Goal: Task Accomplishment & Management: Use online tool/utility

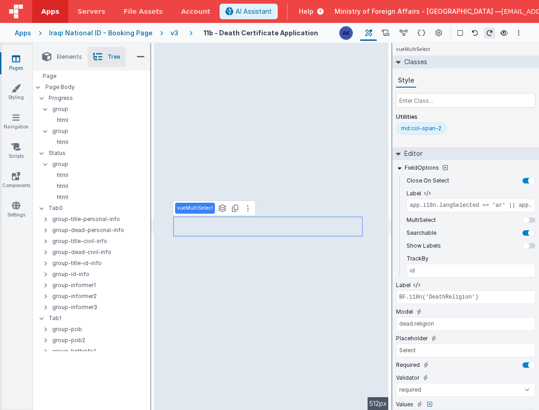
select select "required"
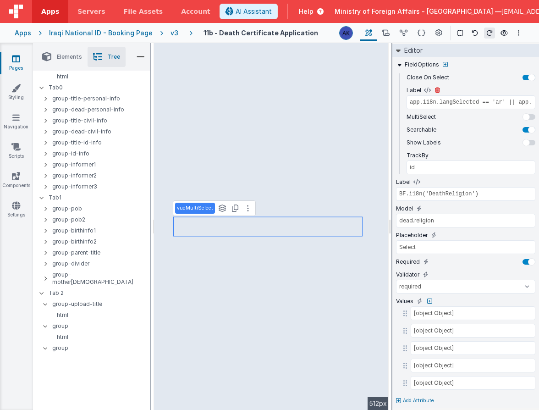
scroll to position [109, 0]
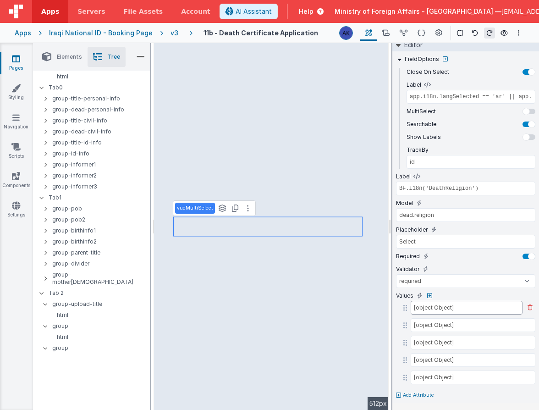
click at [442, 307] on input "[object Object]" at bounding box center [467, 308] width 112 height 14
click at [465, 292] on div "Values" at bounding box center [465, 296] width 139 height 8
click at [417, 33] on button at bounding box center [422, 33] width 18 height 16
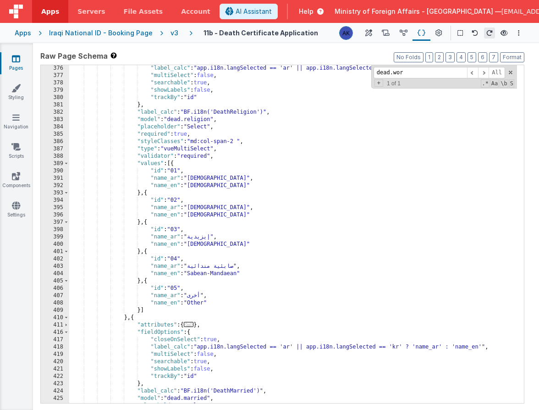
scroll to position [1026, 0]
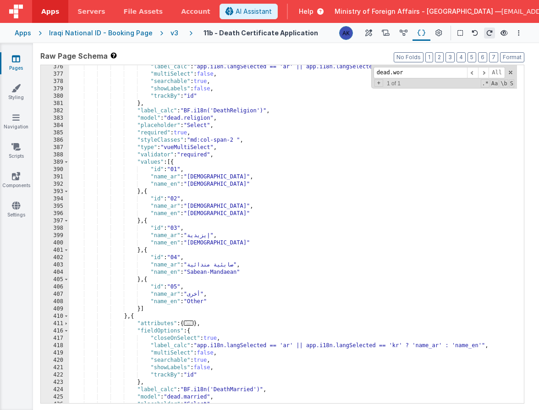
click at [209, 265] on div ""label_calc" : "app.i18n.langSelected == 'ar' || app.i18n.langSelected == 'kr' …" at bounding box center [293, 239] width 448 height 353
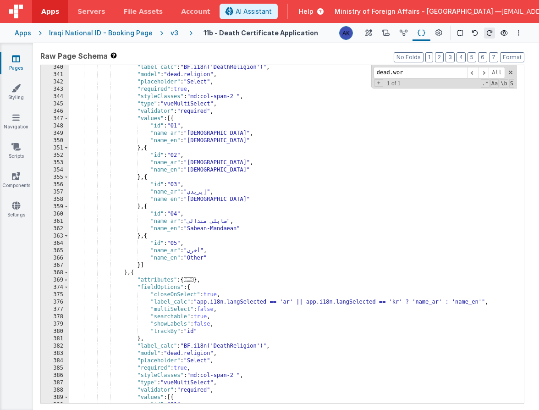
scroll to position [918, 0]
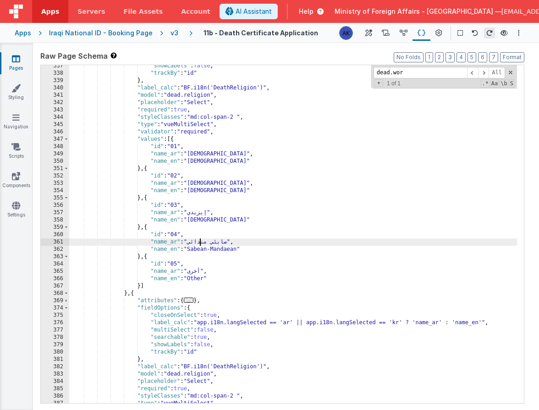
click at [201, 242] on div ""showLabels" : false , "trackBy" : "id" } , "label_calc" : "BF.i18n('DeathRelig…" at bounding box center [293, 238] width 448 height 353
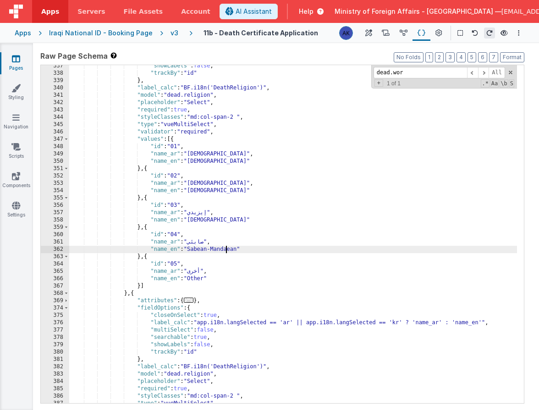
click at [226, 248] on div ""showLabels" : false , "trackBy" : "id" } , "label_calc" : "BF.i18n('DeathRelig…" at bounding box center [293, 238] width 448 height 353
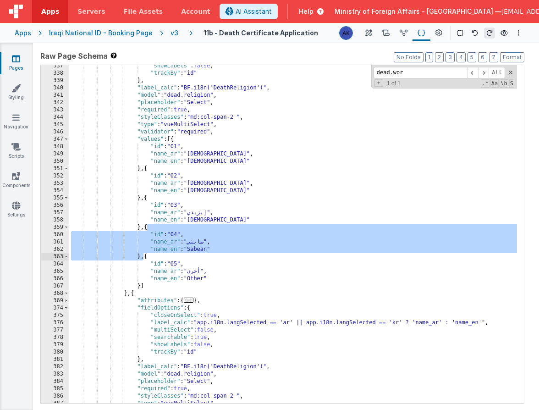
drag, startPoint x: 147, startPoint y: 228, endPoint x: 145, endPoint y: 255, distance: 27.2
click at [145, 255] on div ""showLabels" : false , "trackBy" : "id" } , "label_calc" : "BF.i18n('DeathRelig…" at bounding box center [293, 238] width 448 height 353
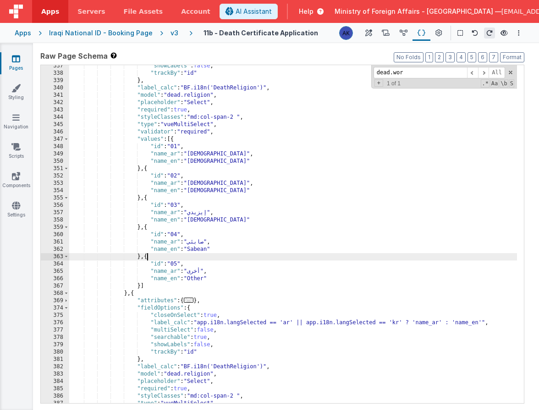
click at [147, 256] on div ""showLabels" : false , "trackBy" : "id" } , "label_calc" : "BF.i18n('DeathRelig…" at bounding box center [293, 238] width 448 height 353
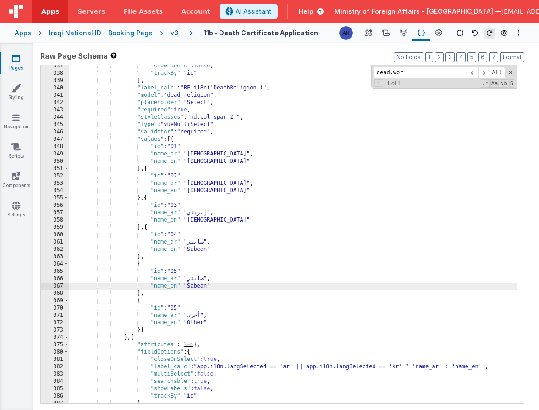
click at [199, 288] on div ""showLabels" : false , "trackBy" : "id" } , "label_calc" : "BF.i18n('DeathRelig…" at bounding box center [293, 238] width 448 height 353
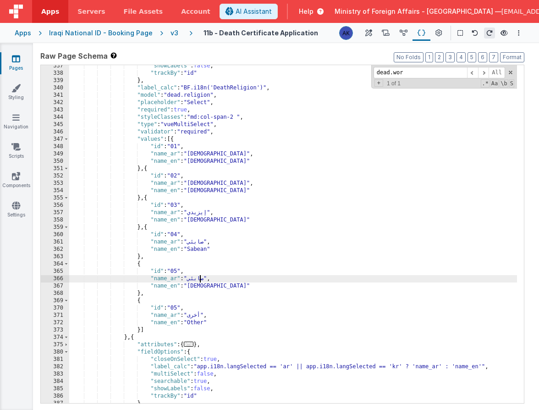
click at [200, 277] on div ""showLabels" : false , "trackBy" : "id" } , "label_calc" : "BF.i18n('DeathRelig…" at bounding box center [293, 238] width 448 height 353
click at [175, 307] on div ""showLabels" : false , "trackBy" : "id" } , "label_calc" : "BF.i18n('DeathRelig…" at bounding box center [293, 238] width 448 height 353
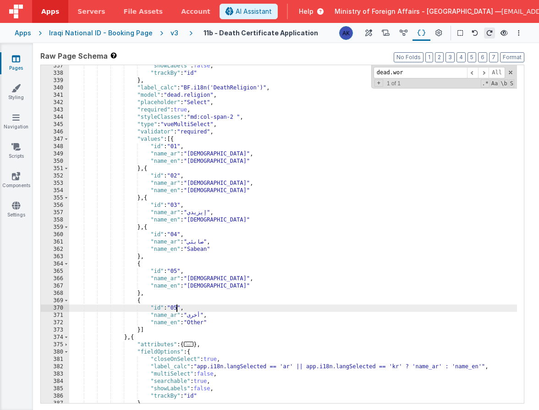
click at [175, 307] on div ""showLabels" : false , "trackBy" : "id" } , "label_calc" : "BF.i18n('DeathRelig…" at bounding box center [293, 238] width 448 height 353
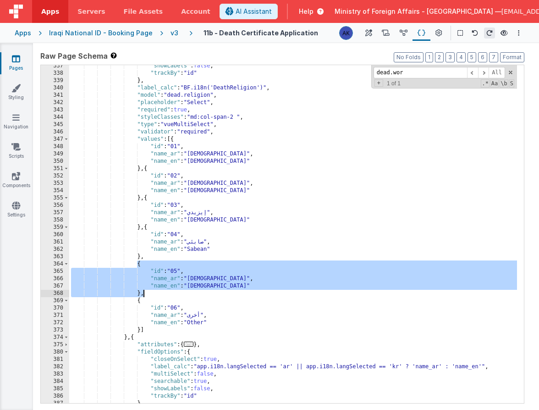
drag, startPoint x: 137, startPoint y: 265, endPoint x: 148, endPoint y: 293, distance: 30.5
click at [148, 293] on div ""showLabels" : false , "trackBy" : "id" } , "label_calc" : "BF.i18n('DeathRelig…" at bounding box center [293, 238] width 448 height 353
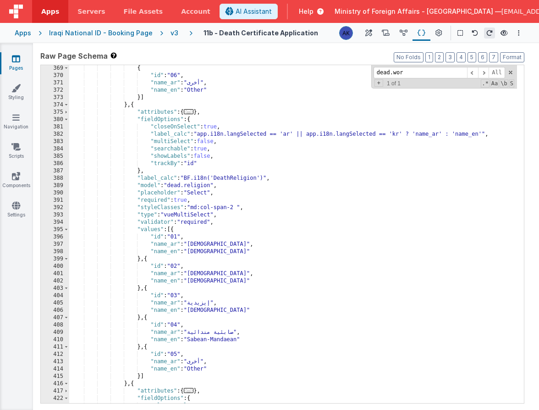
scroll to position [1022, 0]
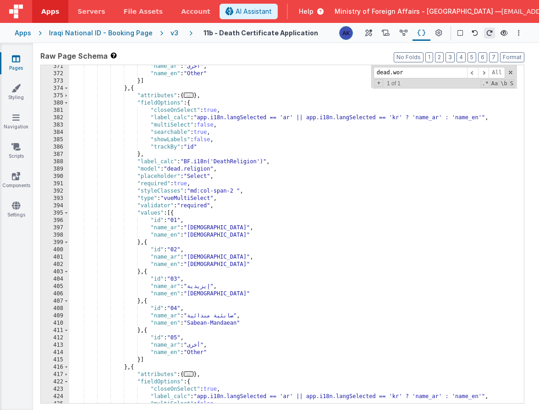
click at [221, 323] on div ""name_ar" : "أخرى" , "name_en" : "Other" }] } , { "attributes" : { ... } , "fie…" at bounding box center [293, 239] width 448 height 353
click at [205, 316] on div ""name_ar" : "أخرى" , "name_en" : "Other" }] } , { "attributes" : { ... } , "fie…" at bounding box center [293, 239] width 448 height 353
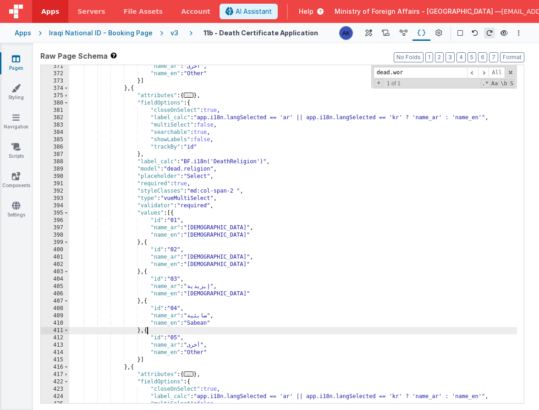
click at [147, 332] on div ""name_ar" : "أخرى" , "name_en" : "Other" }] } , { "attributes" : { ... } , "fie…" at bounding box center [293, 239] width 448 height 353
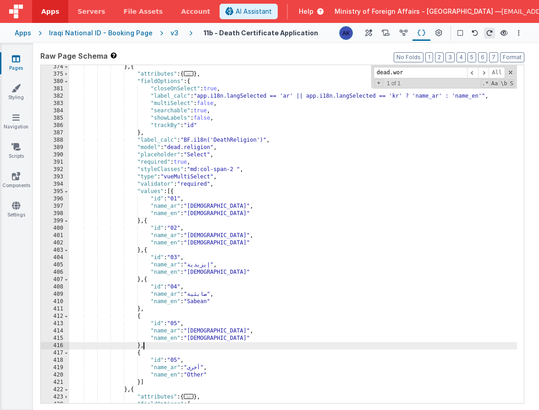
scroll to position [1030, 0]
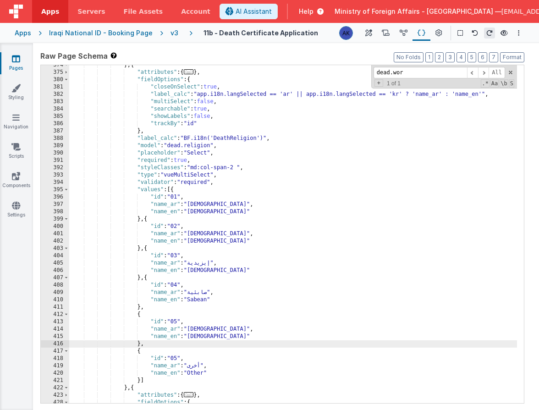
click at [178, 359] on div "} , { "attributes" : { ... } , "fieldOptions" : { "closeOnSelect" : true , "lab…" at bounding box center [293, 237] width 448 height 353
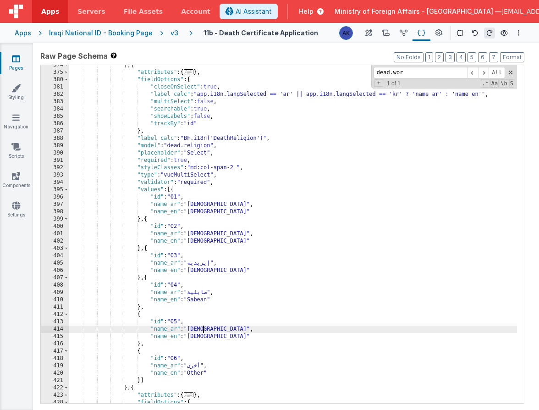
click at [204, 332] on div "} , { "attributes" : { ... } , "fieldOptions" : { "closeOnSelect" : true , "lab…" at bounding box center [293, 237] width 448 height 353
click at [301, 180] on div "} , { "attributes" : { ... } , "fieldOptions" : { "closeOnSelect" : true , "lab…" at bounding box center [293, 237] width 448 height 353
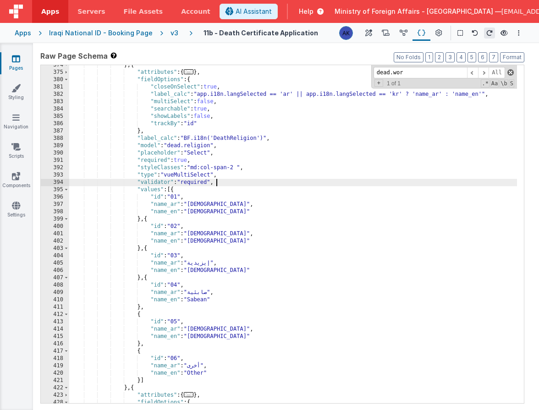
click at [511, 71] on span at bounding box center [511, 72] width 6 height 6
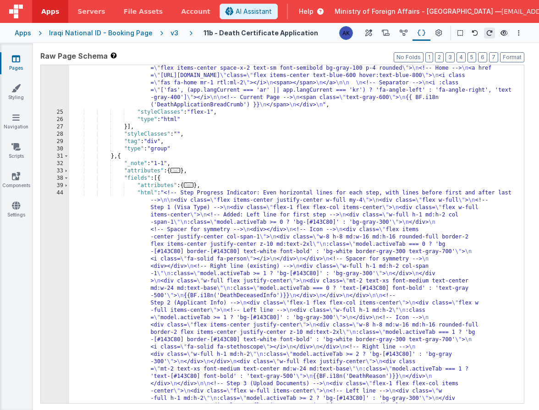
scroll to position [197, 0]
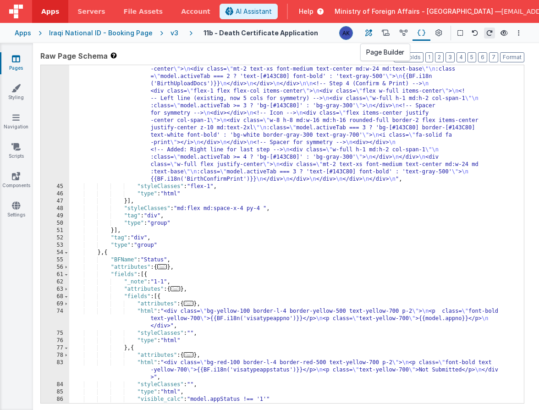
click at [376, 31] on button at bounding box center [368, 33] width 17 height 16
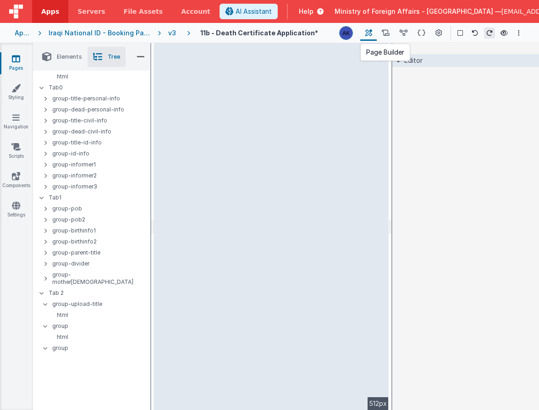
scroll to position [0, 0]
select select "required"
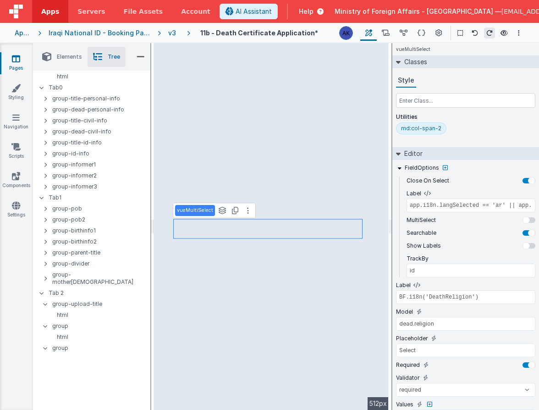
type input "BF.i18n('BirthGender')"
type input "newborn.gender"
type input "Select Gender"
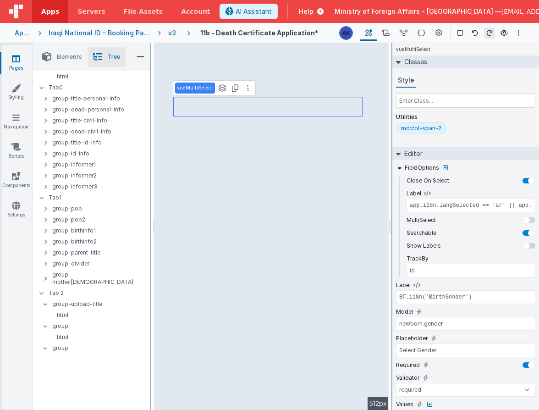
type input "BF.i18n('DeathReligion')"
type input "dead.religion"
type input "Select"
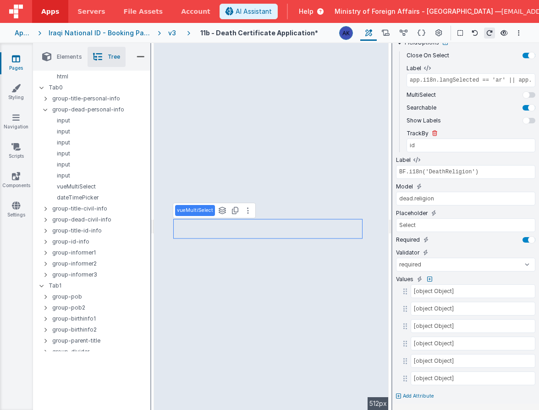
scroll to position [126, 0]
click at [408, 396] on p "Add Attribute" at bounding box center [418, 395] width 31 height 7
type input "ر"
type input "visible"
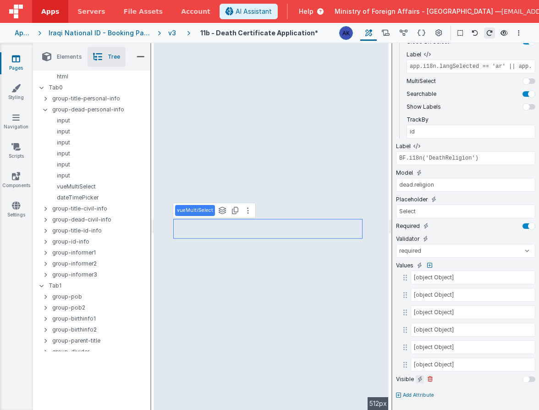
click at [420, 379] on icon at bounding box center [420, 379] width 5 height 7
click at [418, 389] on input "false" at bounding box center [465, 391] width 139 height 14
drag, startPoint x: 490, startPoint y: 394, endPoint x: 393, endPoint y: 386, distance: 97.5
click at [393, 386] on div "FieldOptions Close On Select Label app.i18n.langSelected == 'ar' || app.i18n.la…" at bounding box center [466, 218] width 147 height 395
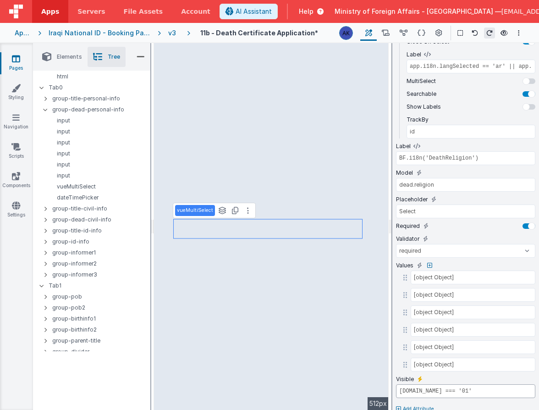
click at [434, 392] on input "model.dead.id === '01'" at bounding box center [465, 391] width 139 height 14
type input "model.dead.gender.id === '01'"
click at [491, 388] on input "model.dead.gender.id === '01'" at bounding box center [465, 391] width 139 height 14
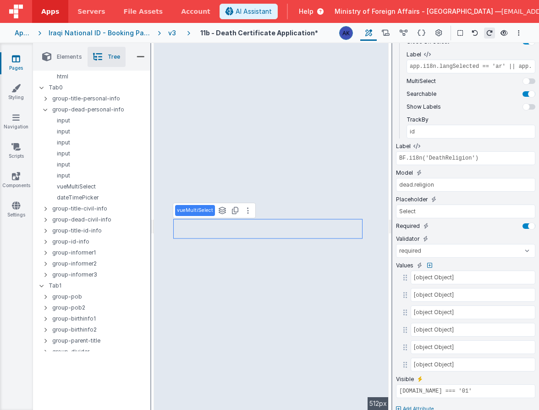
type input "BF.i18n('BirthGender')"
type input "newborn.gender"
type input "Select Gender"
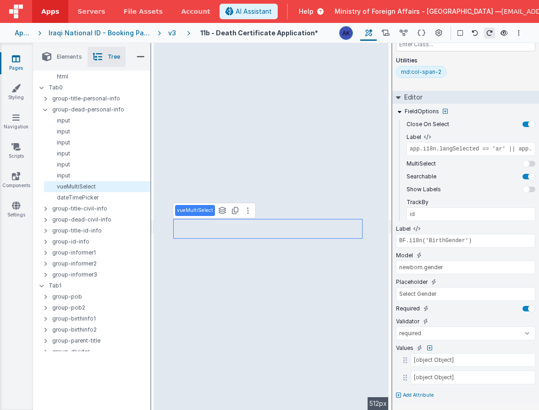
scroll to position [56, 0]
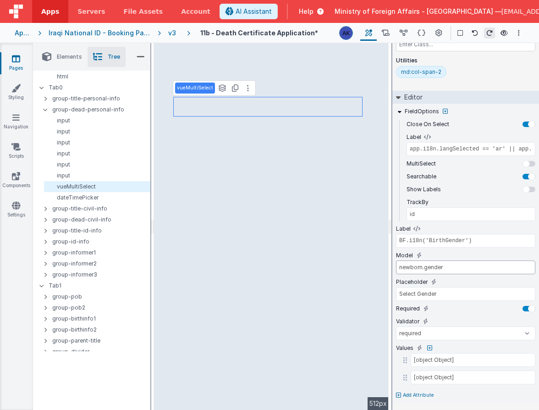
click at [406, 266] on input "newborn.gender" at bounding box center [465, 268] width 139 height 14
type input "dead.gender"
type input "BF.i18n('BirthPleaseEnterGrandfatherNameArabic')"
select select "regexp"
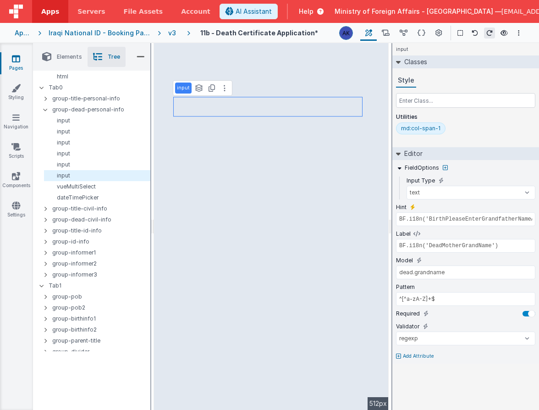
scroll to position [0, 0]
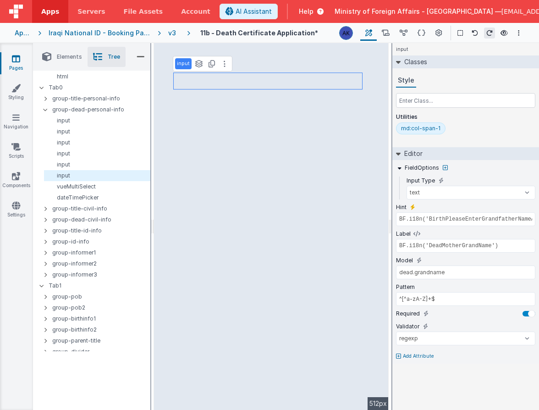
type input "app.i18n.langSelected == 'ar' || app.i18n.langSelected == 'kr' ? 'name_ar' : 'n…"
select select "required"
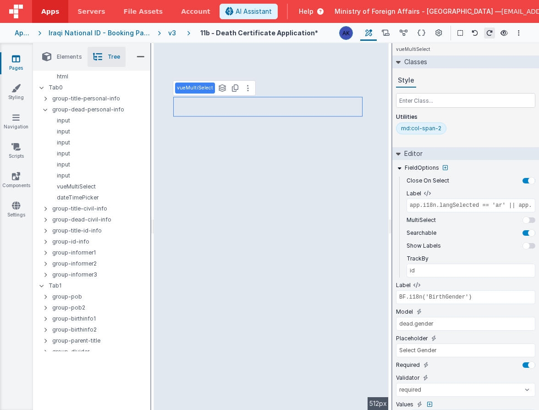
type input "BF.i18n('DeathReligion')"
type input "dead.religion"
type input "Select"
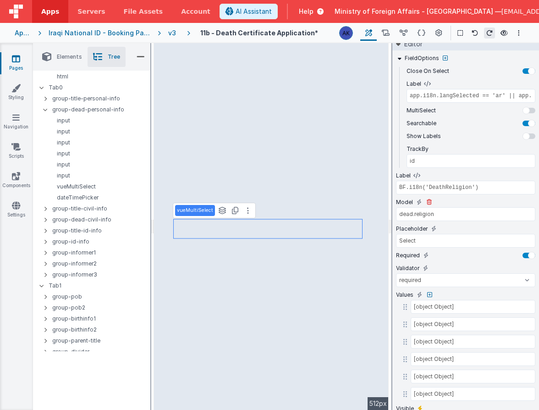
scroll to position [153, 0]
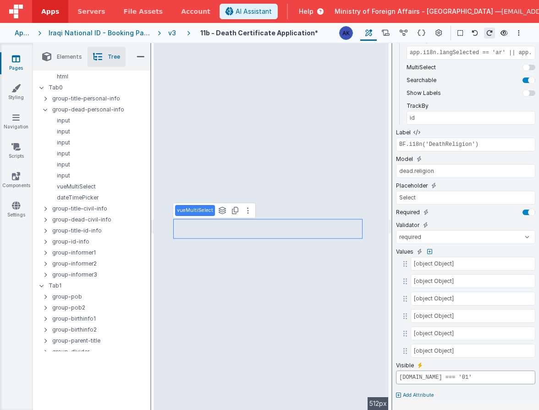
click at [510, 379] on input "model.dead.gender.id === '01'" at bounding box center [465, 378] width 139 height 14
drag, startPoint x: 510, startPoint y: 379, endPoint x: 387, endPoint y: 374, distance: 122.5
click at [225, 331] on div "Elements Tree + / Layout Forms Text Buttons HTML Media Gateways Components Deve…" at bounding box center [286, 226] width 506 height 367
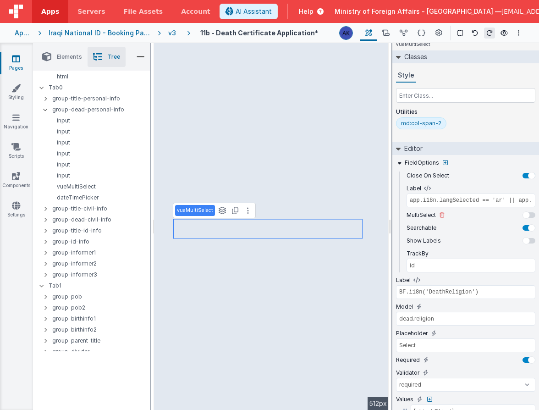
scroll to position [0, 0]
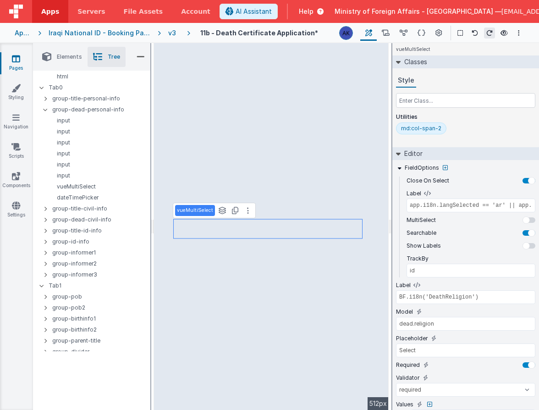
click at [428, 129] on div "md:col-span-2" at bounding box center [421, 128] width 40 height 7
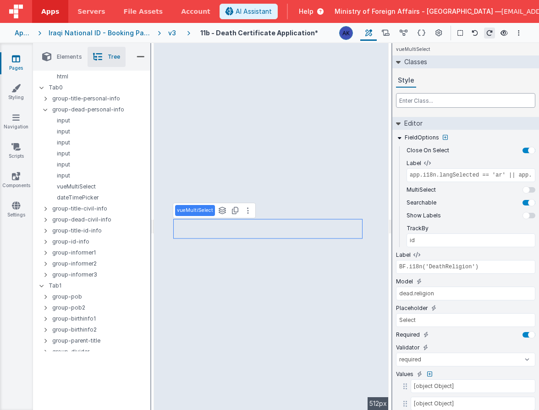
click at [421, 98] on input "text" at bounding box center [465, 100] width 139 height 15
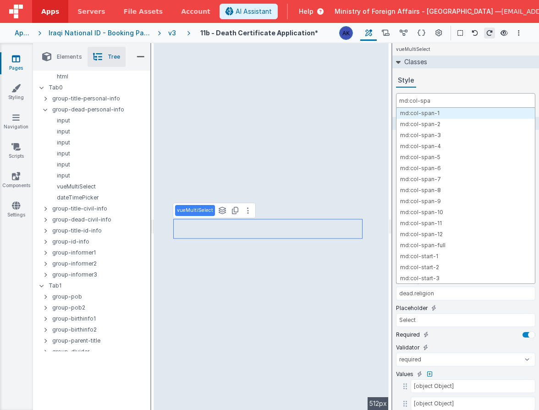
type input "md:col-span"
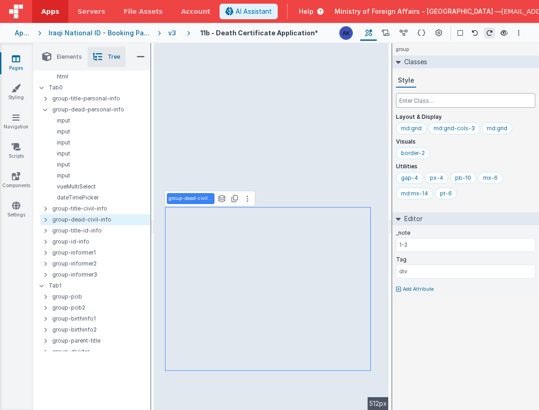
click at [452, 102] on input "text" at bounding box center [465, 100] width 139 height 15
type input "md:grid"
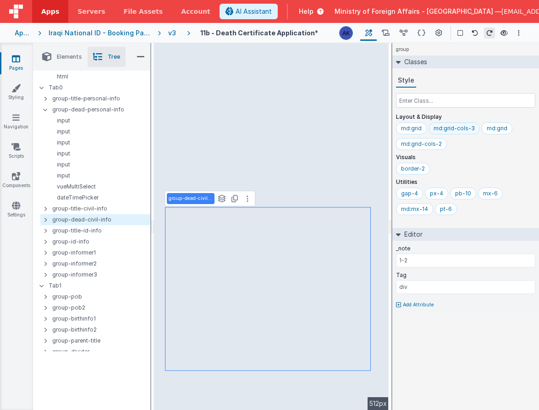
click at [467, 129] on div "md:grid-cols-3" at bounding box center [454, 128] width 41 height 7
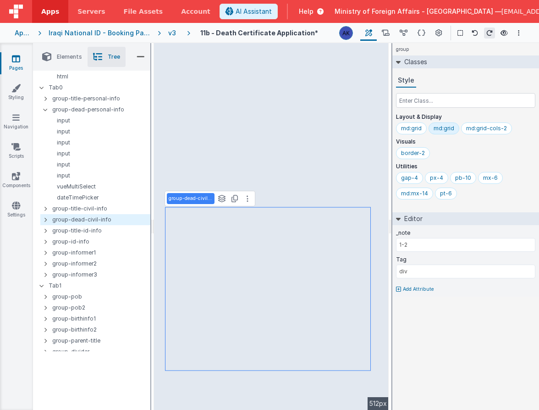
select select "required"
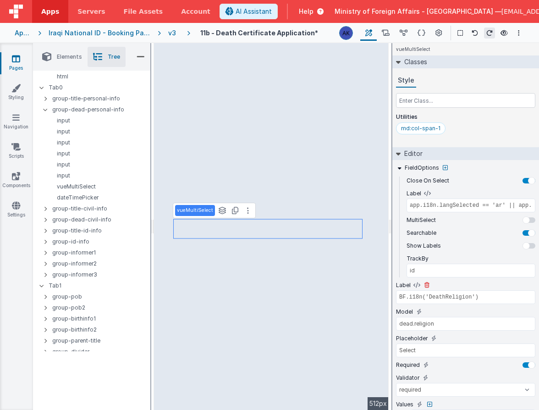
scroll to position [153, 0]
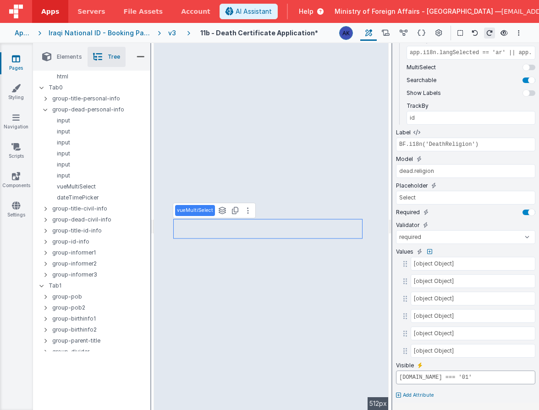
click at [449, 379] on input "model.dead.gender.id === '01'" at bounding box center [465, 378] width 139 height 14
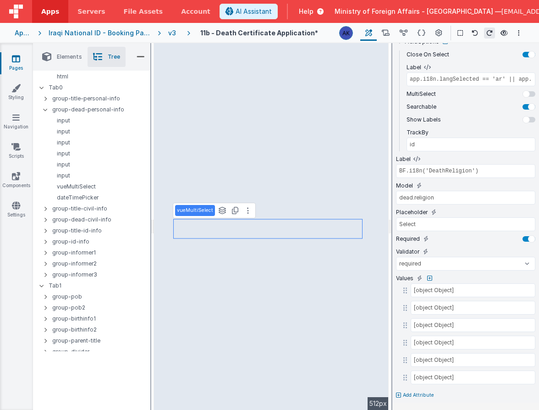
scroll to position [126, 0]
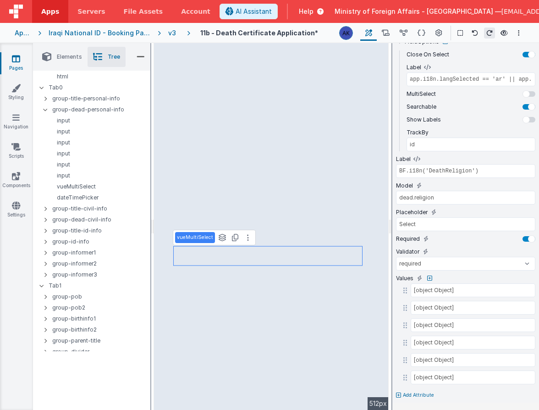
click at [397, 395] on icon at bounding box center [398, 396] width 5 height 6
type input "visible"
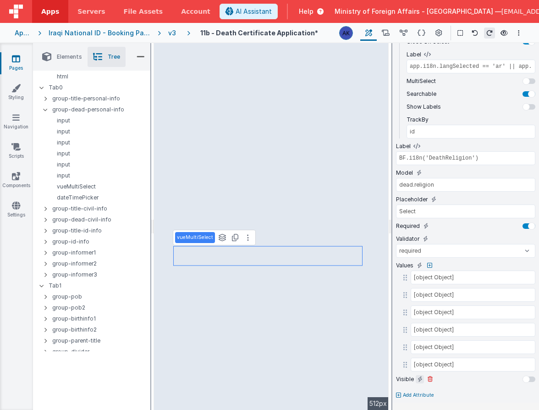
click at [421, 377] on icon at bounding box center [420, 379] width 5 height 7
click at [425, 388] on input "false" at bounding box center [465, 391] width 139 height 14
paste input "model.dead.gender.id === '01'"
click at [489, 391] on input "model.dead.gender.id === '01'" at bounding box center [465, 391] width 139 height 14
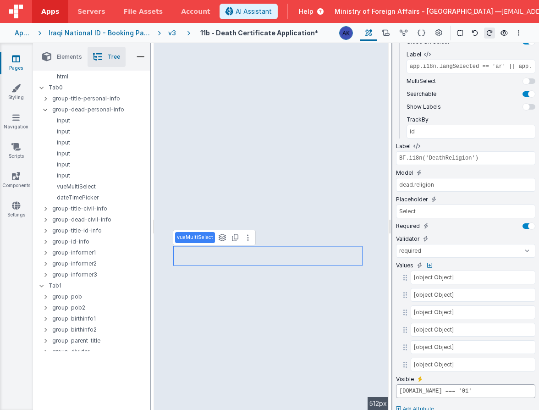
click at [488, 390] on input "model.dead.gender.id === '01'" at bounding box center [465, 391] width 139 height 14
click at [489, 390] on input "model.dead.gender.id === '01'" at bounding box center [465, 391] width 139 height 14
type input "model.dead.gender.id === '02'"
type input "BF.i18n('DeathMarried')"
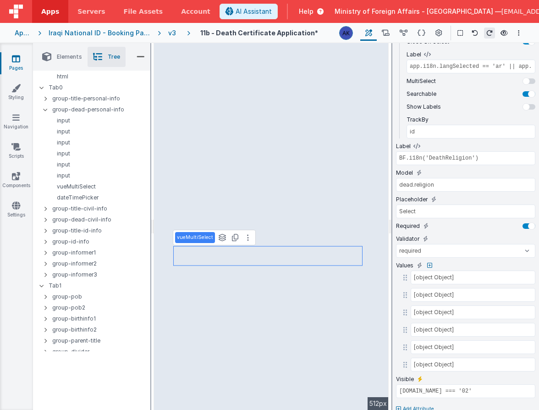
type input "dead.married"
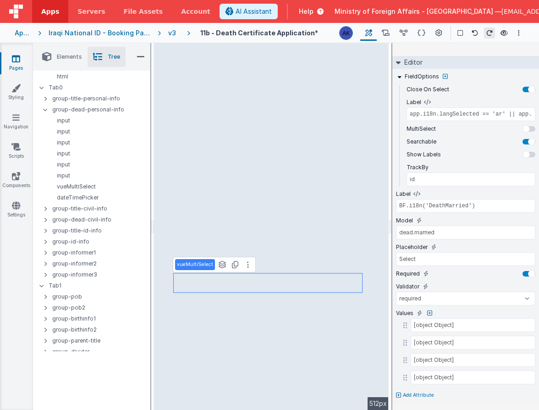
scroll to position [91, 0]
click at [418, 396] on p "Add Attribute" at bounding box center [418, 395] width 31 height 7
type input "visible"
click at [420, 394] on icon at bounding box center [420, 391] width 5 height 7
click at [422, 400] on input "false" at bounding box center [465, 404] width 139 height 14
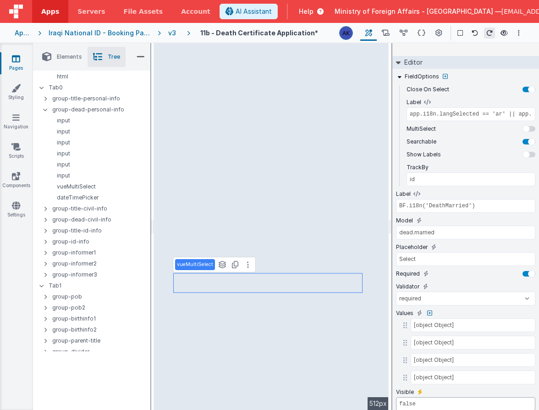
click at [422, 400] on input "false" at bounding box center [465, 404] width 139 height 14
paste input "model.dead.gender.id === '01'"
type input "model.dead.gender.id === '01'"
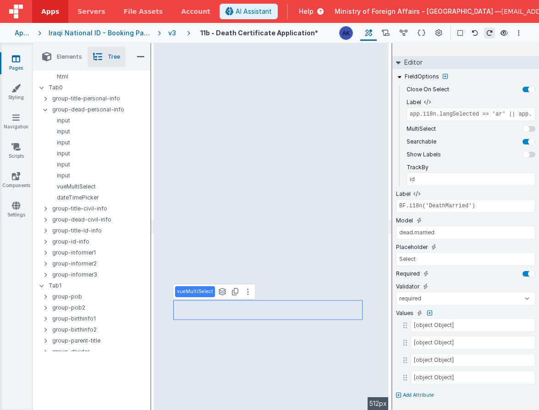
click at [405, 394] on p "Add Attribute" at bounding box center [418, 395] width 31 height 7
type input "visible"
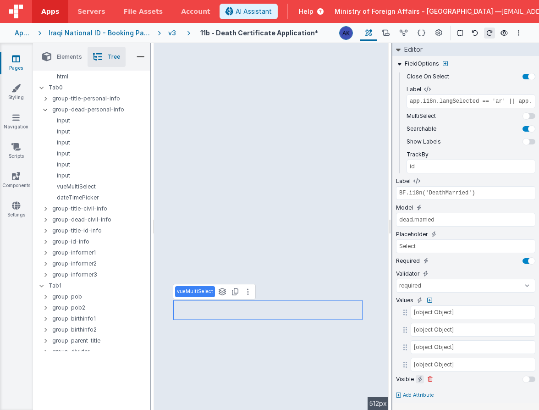
click at [418, 378] on icon at bounding box center [420, 379] width 5 height 7
click at [415, 390] on input "false" at bounding box center [465, 391] width 139 height 14
paste input "model.dead.gender.id === '01'"
click at [488, 390] on input "model.dead.gender.id === '01'" at bounding box center [465, 391] width 139 height 14
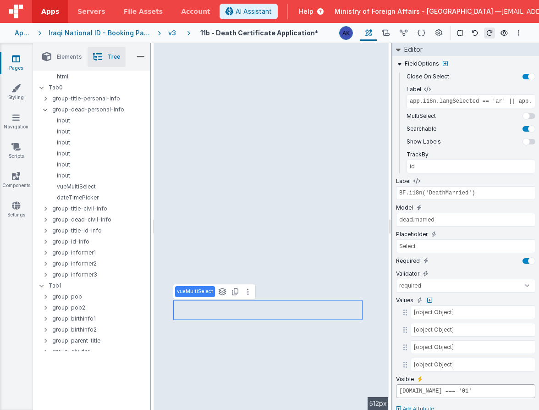
click at [488, 390] on input "model.dead.gender.id === '01'" at bounding box center [465, 391] width 139 height 14
type input "model.dead.gender.id === '02'"
type input "BF.i18n('DeathReligion')"
type input "dead.religion"
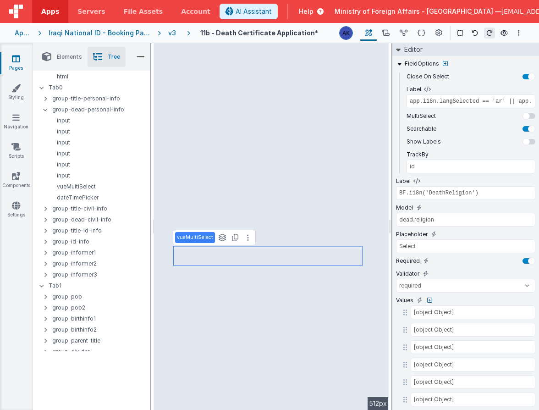
scroll to position [0, 0]
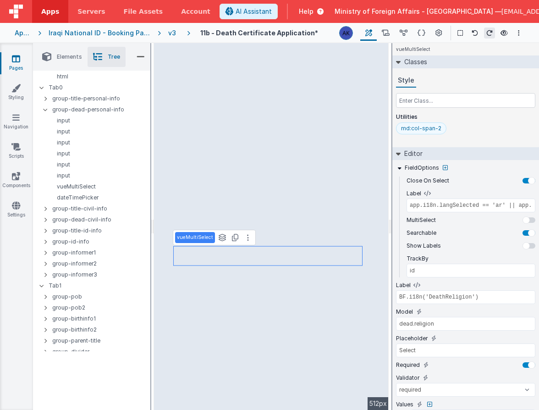
click at [431, 132] on div "md:col-span-2" at bounding box center [421, 128] width 50 height 12
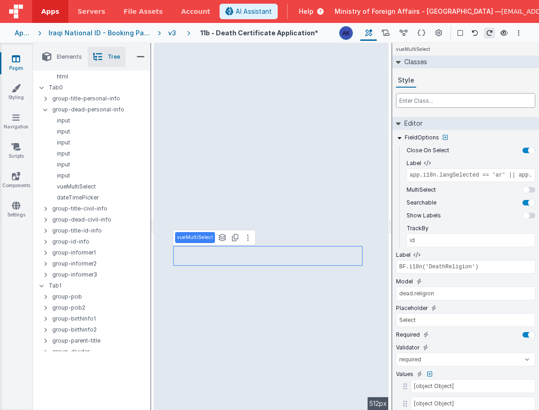
click at [429, 103] on input "text" at bounding box center [465, 100] width 139 height 15
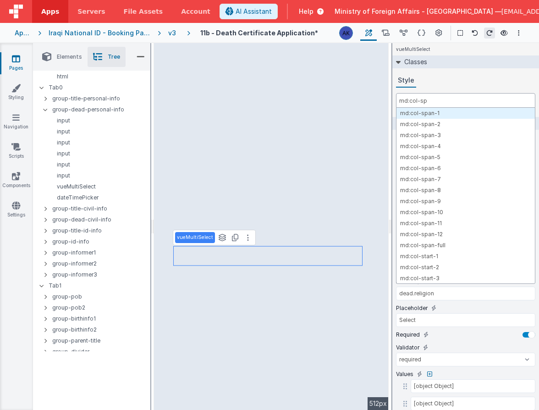
type input "md:col-spa"
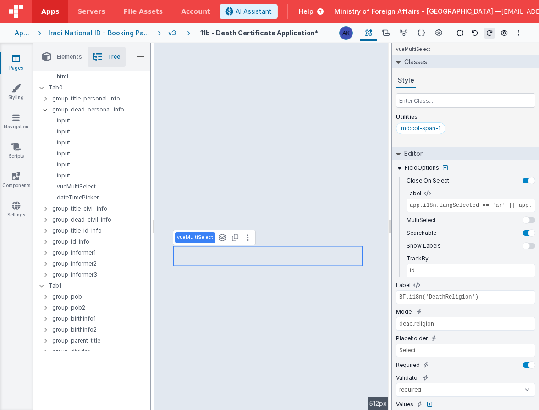
type input "BF.i18n('DeathMarried')"
type input "dead.married"
type input "model.dead.gender.id === '01'"
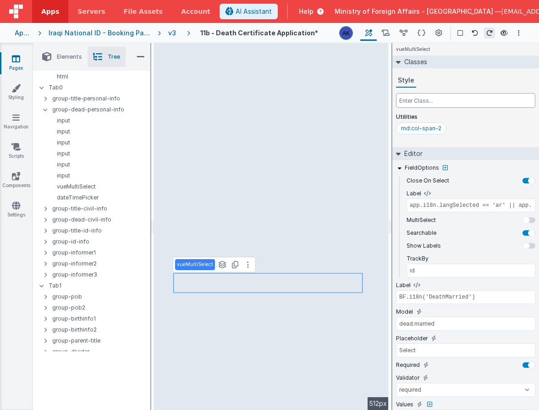
click at [430, 100] on input "text" at bounding box center [465, 100] width 139 height 15
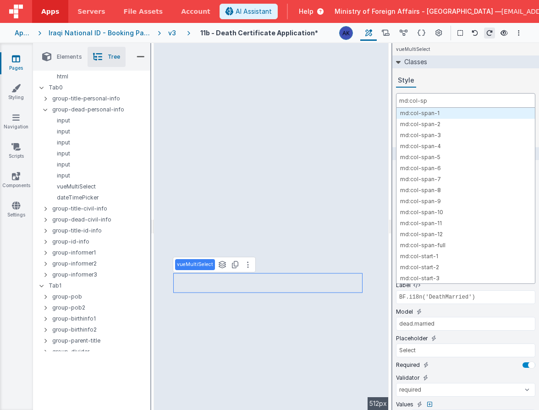
type input "md:col-spa"
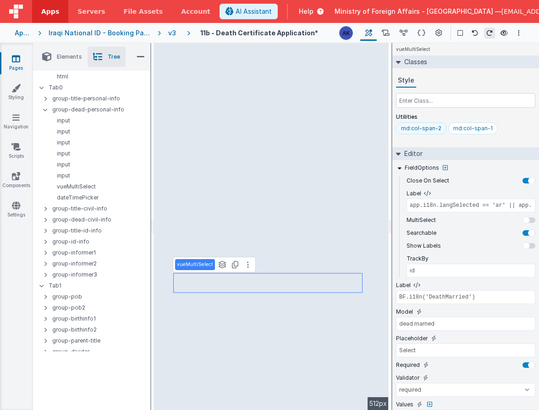
click at [425, 129] on div "md:col-span-2" at bounding box center [421, 128] width 40 height 7
click at [417, 103] on input "text" at bounding box center [465, 100] width 139 height 15
type input "model.dead.gender.id === '02'"
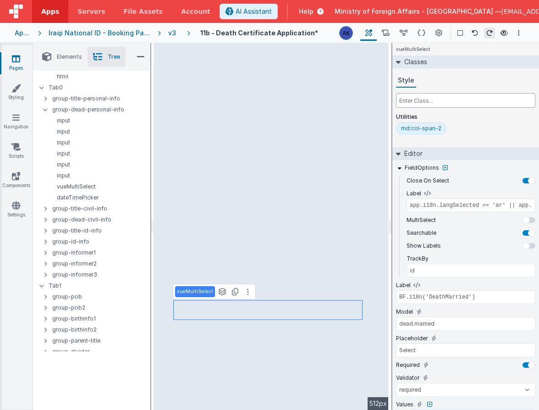
click at [418, 101] on input "text" at bounding box center [465, 100] width 139 height 15
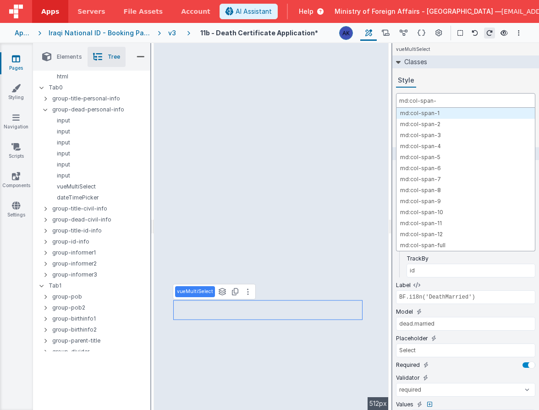
type input "md:col-span-1"
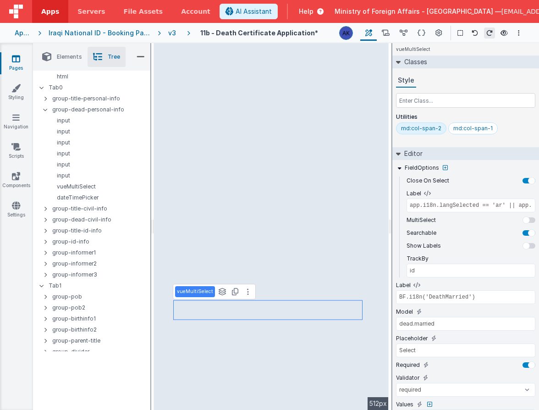
click at [429, 132] on div "md:col-span-2" at bounding box center [421, 128] width 40 height 7
type input "BF.i18n('DeathPleaseEnterinArabic')"
select select "regexp"
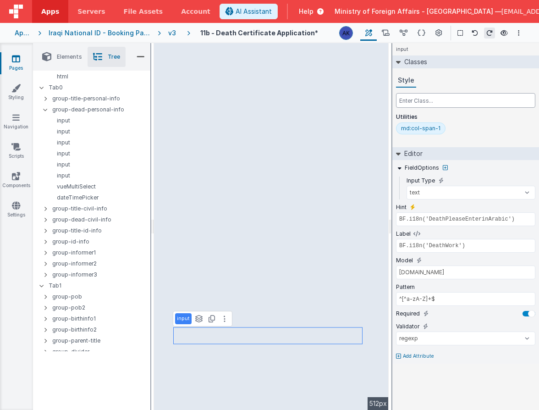
click at [411, 95] on input "text" at bounding box center [465, 100] width 139 height 15
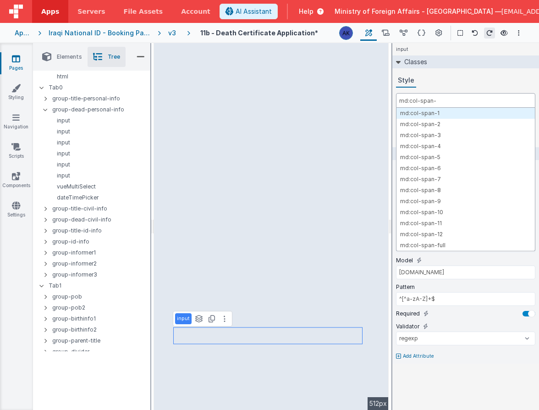
type input "md:col-span-2"
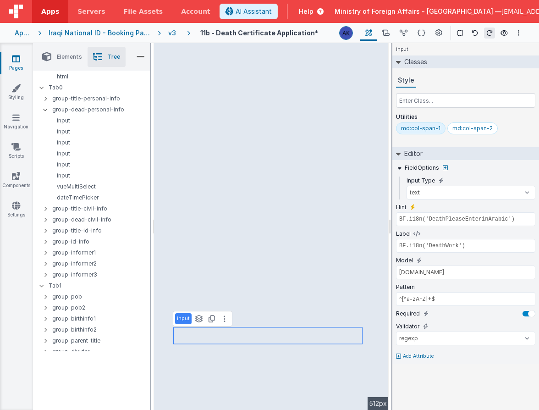
click at [422, 130] on div "md:col-span-1" at bounding box center [420, 128] width 39 height 7
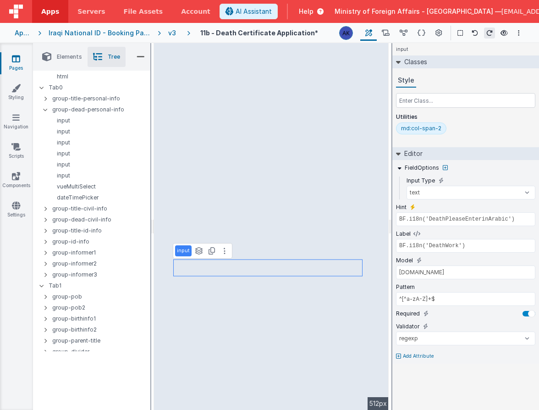
type input "div"
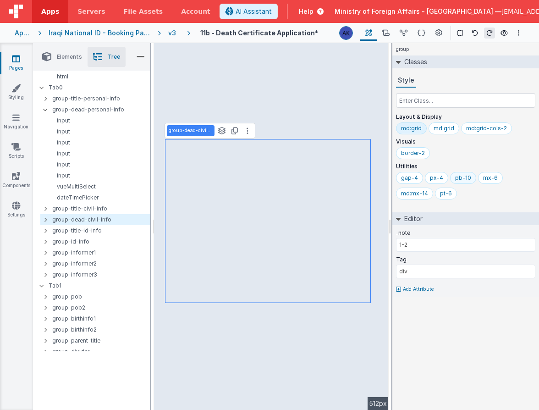
click at [466, 174] on div "pb-10" at bounding box center [463, 177] width 16 height 7
click at [455, 101] on input "text" at bounding box center [465, 100] width 139 height 15
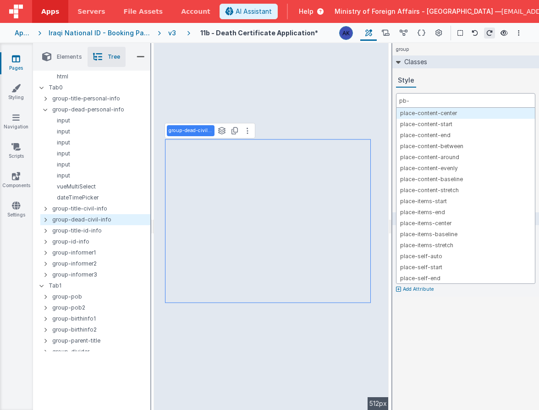
type input "pb-6"
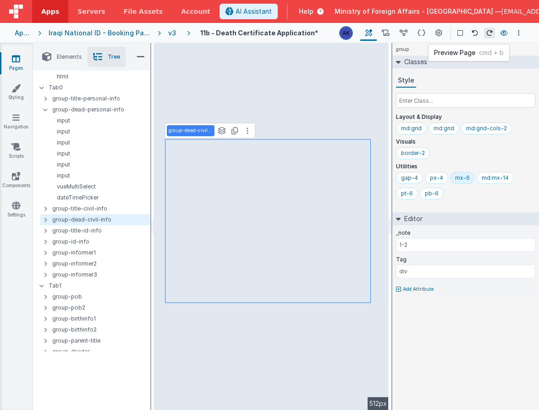
click at [507, 31] on icon at bounding box center [504, 33] width 7 height 6
click at [507, 33] on icon at bounding box center [504, 33] width 7 height 6
type input "1-1"
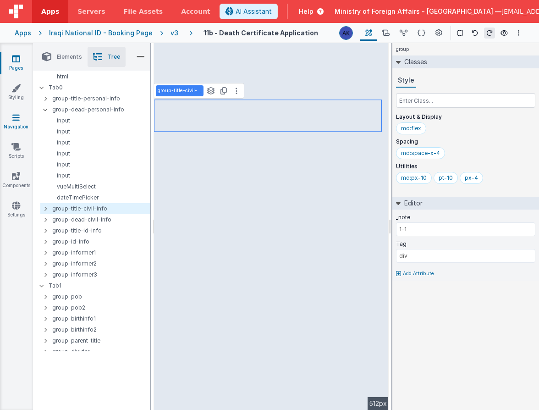
click at [26, 117] on link "Navigation" at bounding box center [16, 122] width 33 height 18
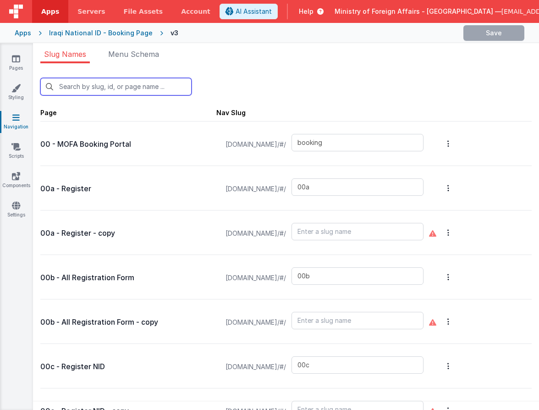
click at [140, 89] on input "text" at bounding box center [115, 86] width 151 height 17
type input "1"
type input "00r"
type input "qrscanforms"
type input "03"
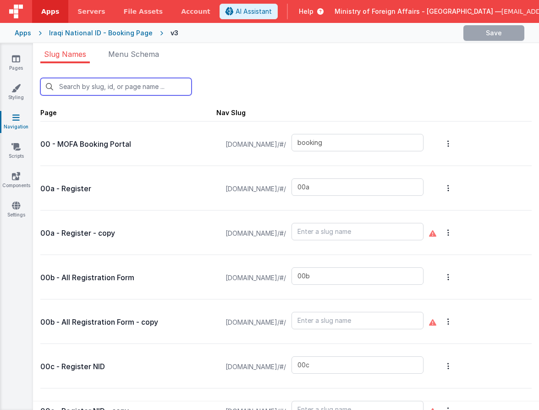
type input "04"
type input "05"
type input "07"
type input "08"
type input "09"
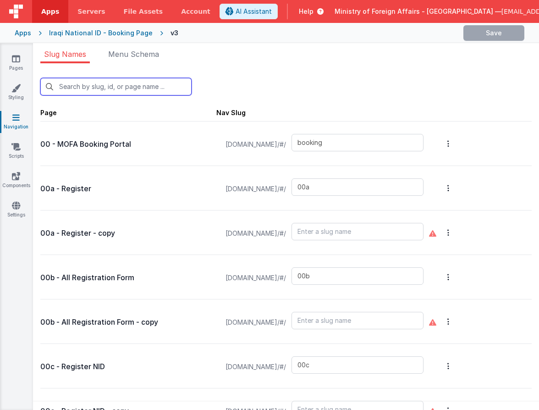
type input "10"
type input "birthcert"
type input "10i"
type input "birthqr"
type input "newbirth"
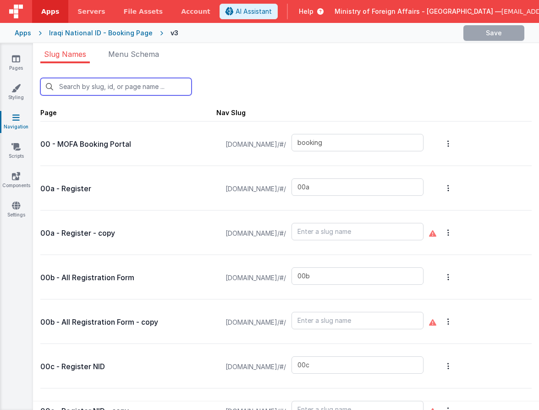
type input "11"
type input "12"
type input "16"
type input "qrscanner"
type input "21"
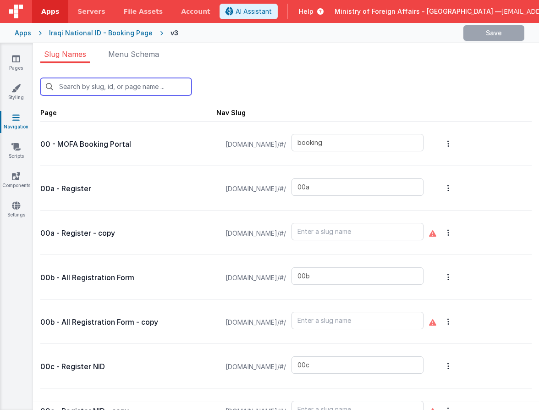
type input "test2"
type input "aboutus"
type input "authenticationservices"
type input "birthapp"
type input "bookinglist"
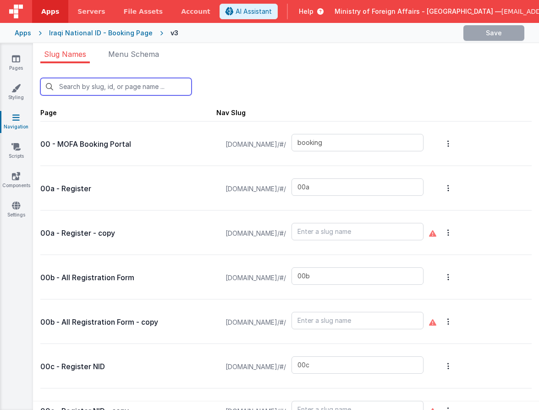
type input "bookinglistpos"
type input "confirmationpage"
type input "bookingqr"
type input "bookingqrpos"
type input "bookingqr2"
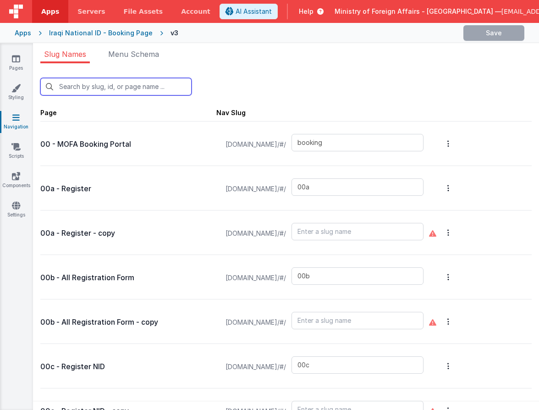
type input "checkin"
type input "checkinpos"
type input "consularservices"
type input "contactus"
type input "exception"
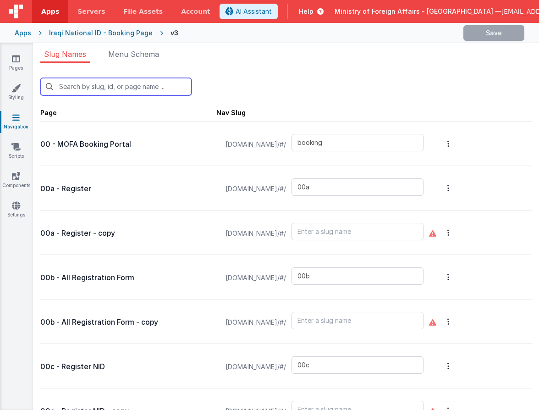
type input "exceptionqr"
type input "faq"
type input "t"
type input "default"
type input "missionchoice2"
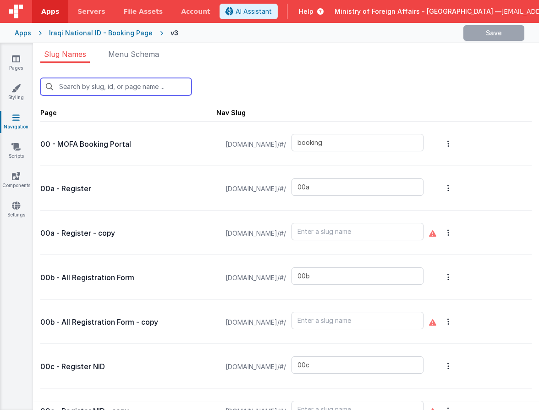
type input "missions"
type input "missiondetails"
type input "offices"
type input "officesdetails"
type input "passportservices"
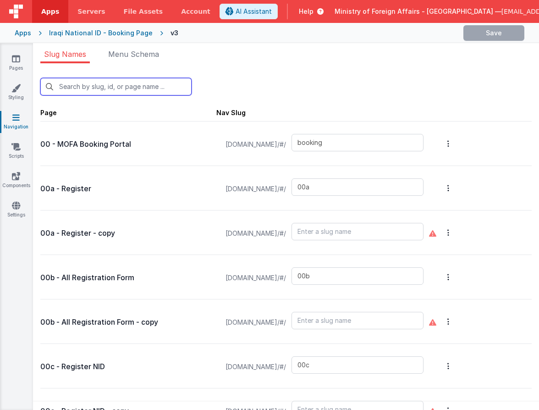
type input "scroll"
type input "confirmation"
type input "defaultAR"
type input "test"
type input "test-login"
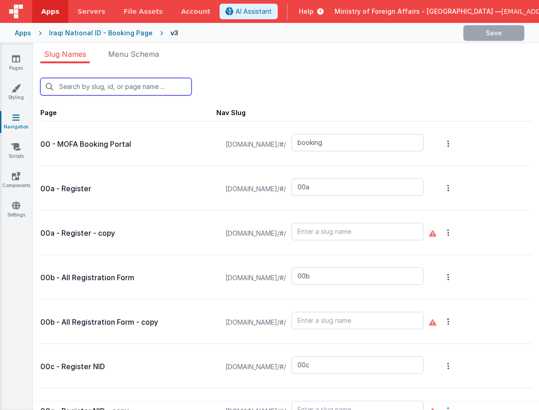
type input "visaapp"
type input "10"
type input "03"
type input "04"
type input "10"
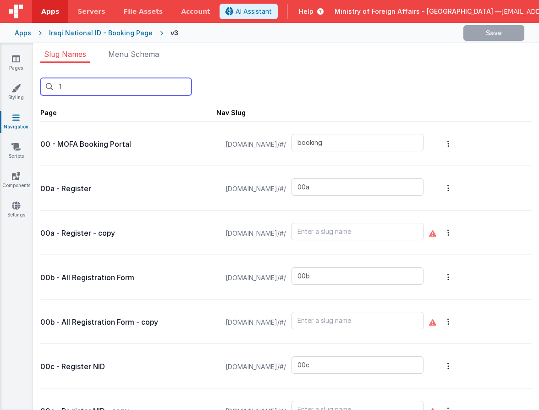
type input "birthcert"
type input "10i"
type input "birthqr"
type input "newbirth"
type input "bookinglist"
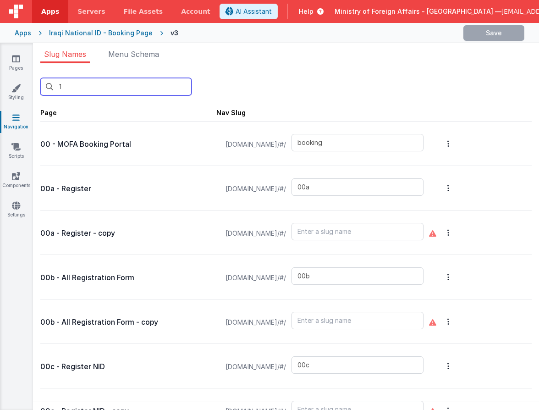
type input "bookingqrpos"
type input "bookingqr2"
type input "exceptionqr"
type input "default"
type input "confirmation"
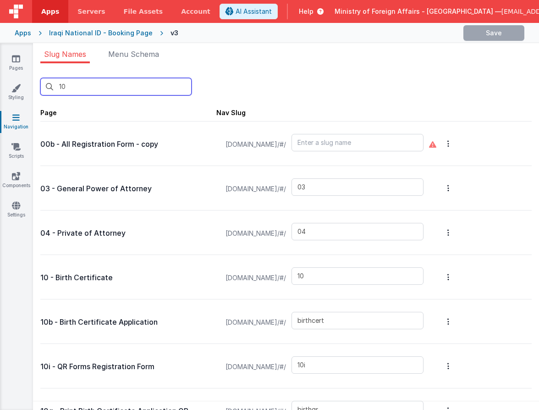
type input "10b"
type input "birthcert"
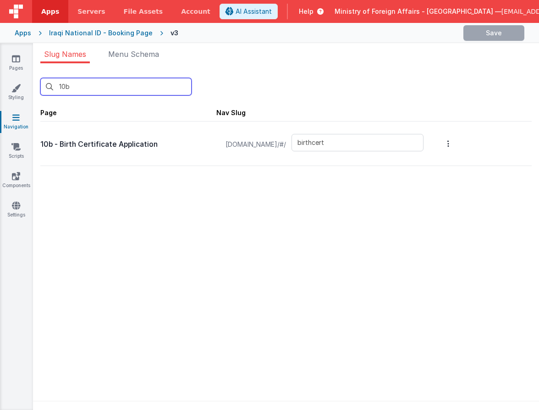
type input "10"
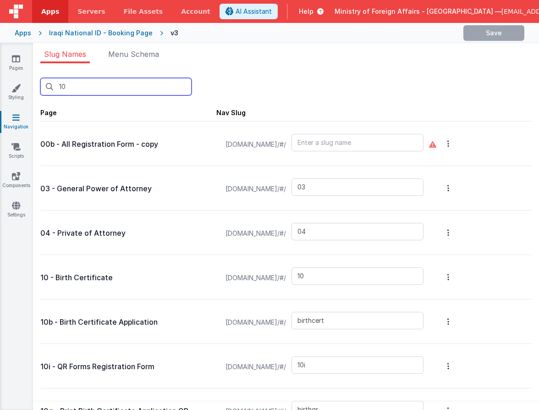
type input "1"
type input "booking"
type input "00a"
type input "00b"
type input "00c"
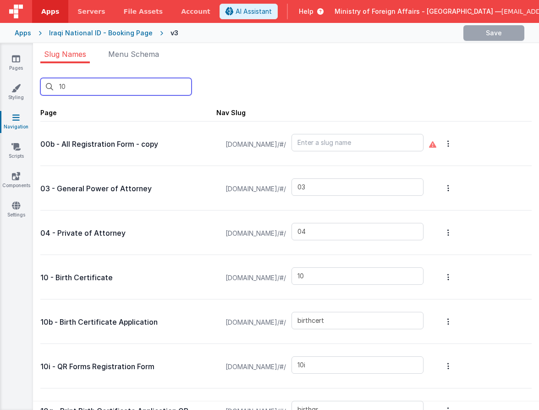
type input "visa"
type input "00e"
type input "00f"
type input "00r"
type input "qrscanforms"
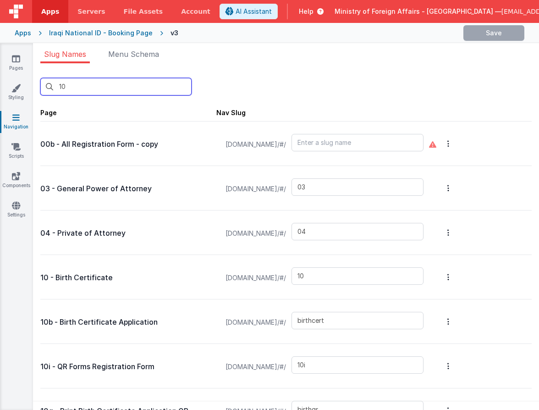
type input "03"
type input "04"
type input "05"
type input "07"
type input "08"
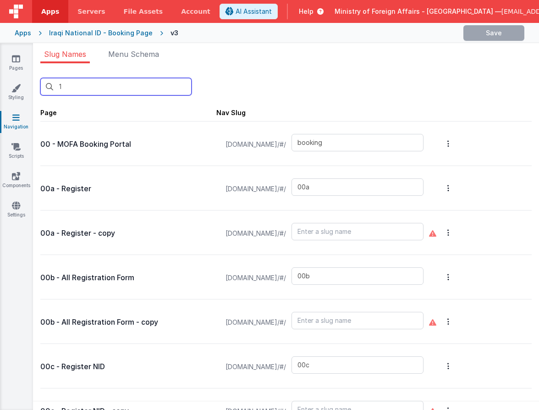
type input "00g"
type input "00r"
type input "qrscanforms"
type input "02"
type input "03"
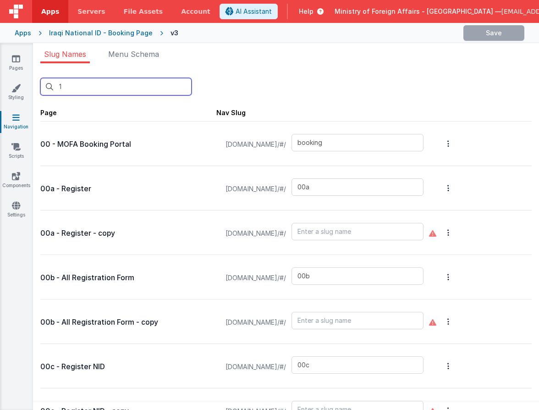
type input "04"
type input "05"
type input "07"
type input "08"
type input "09"
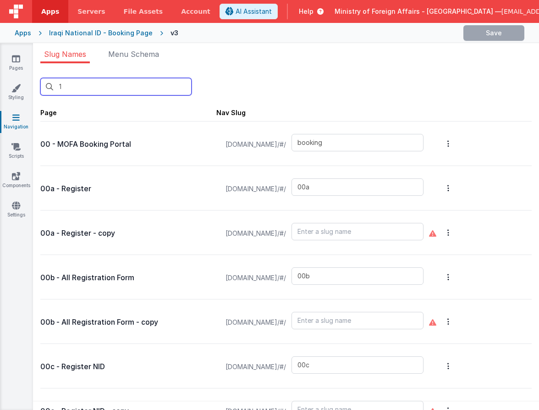
type input "10"
type input "birthcert"
type input "10i"
type input "birthqr"
type input "newbirth"
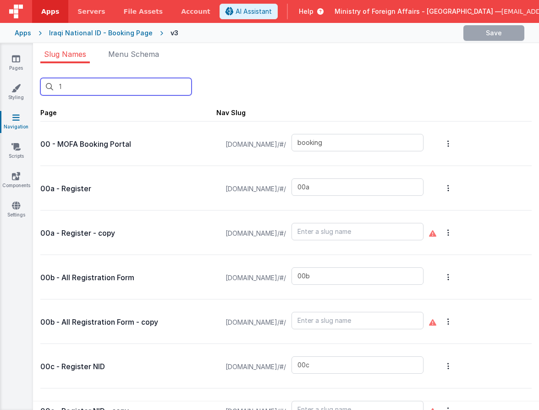
type input "11"
type input "12"
type input "16"
type input "20"
type input "qrscanner"
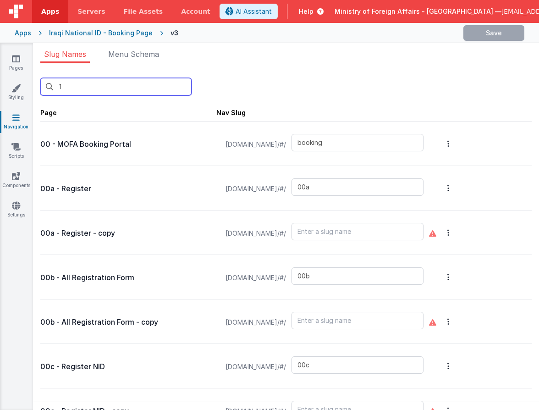
type input "20b"
type input "21"
type input "22"
type input "test2"
type input "aboutus"
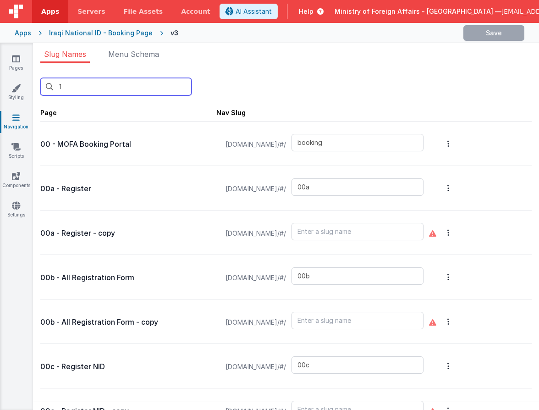
type input "authenticationservices"
type input "birth"
type input "birthapp"
type input "bookinglist"
type input "bookinglistpos"
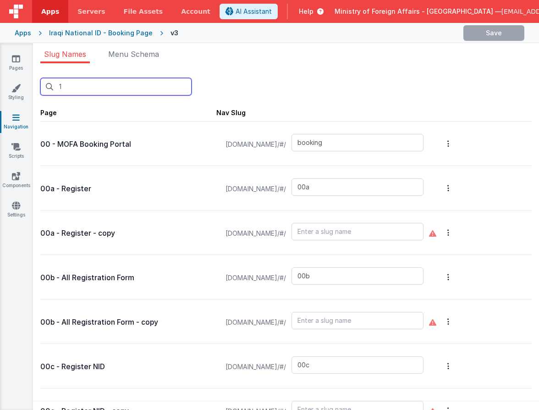
type input "confirmationpage"
type input "bookingqr"
type input "bookingqrpos"
type input "bookingqr2"
type input "checkin"
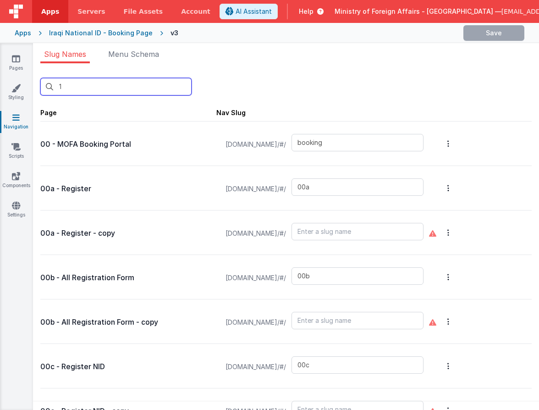
type input "checkinpos"
type input "consularservices"
type input "contactus"
type input "exception"
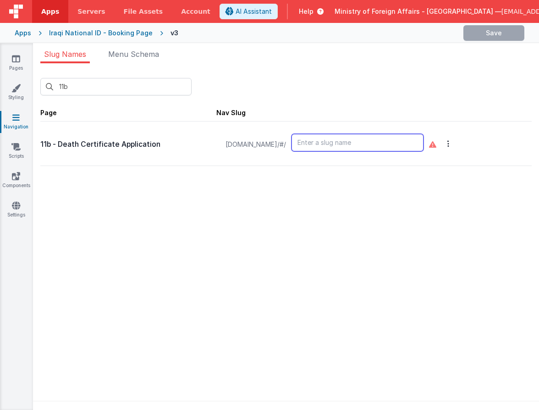
click at [342, 145] on input "text" at bounding box center [358, 142] width 132 height 17
click at [372, 100] on div "11b New Slug Page Nav Slug 11b - Death Certificate Application bookingidv3.clie…" at bounding box center [286, 122] width 492 height 103
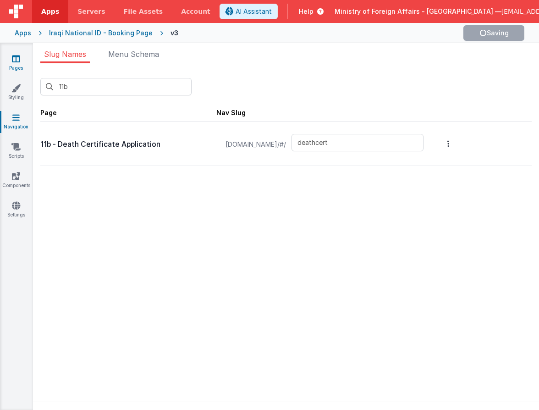
click at [16, 55] on icon at bounding box center [16, 58] width 8 height 9
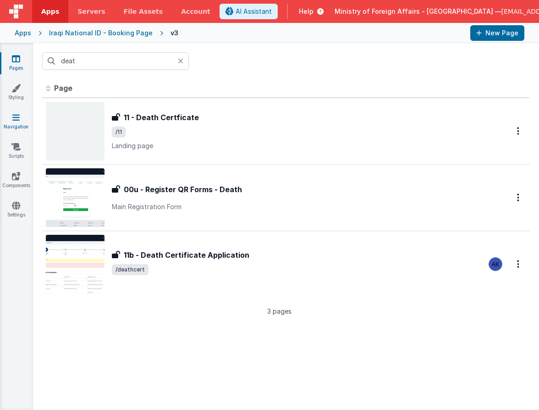
click at [22, 122] on link "Navigation" at bounding box center [16, 122] width 33 height 18
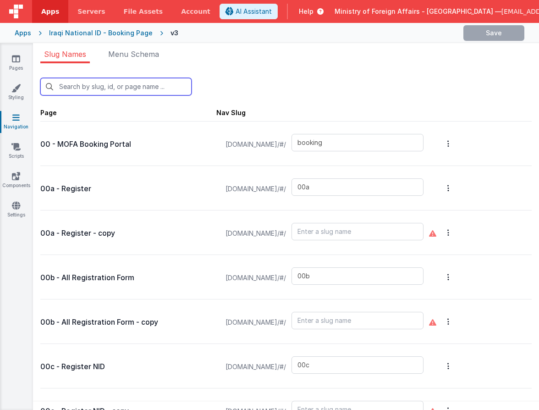
drag, startPoint x: 126, startPoint y: 90, endPoint x: 137, endPoint y: 75, distance: 18.3
click at [126, 89] on input "text" at bounding box center [115, 86] width 151 height 17
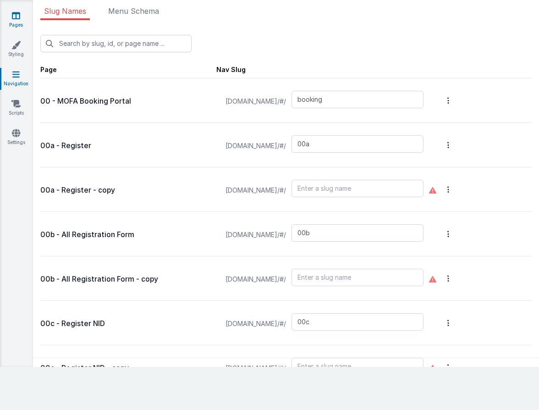
click at [16, 14] on icon at bounding box center [16, 15] width 8 height 9
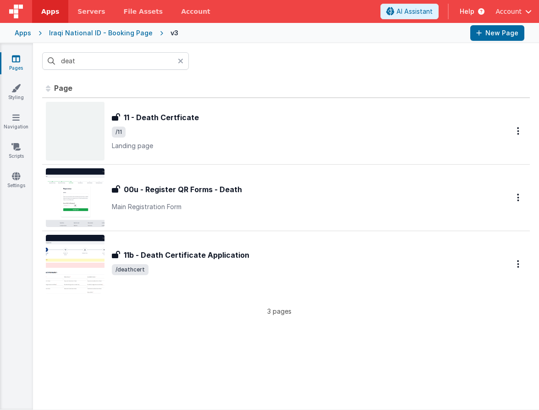
click at [528, 14] on span "button" at bounding box center [529, 11] width 6 height 6
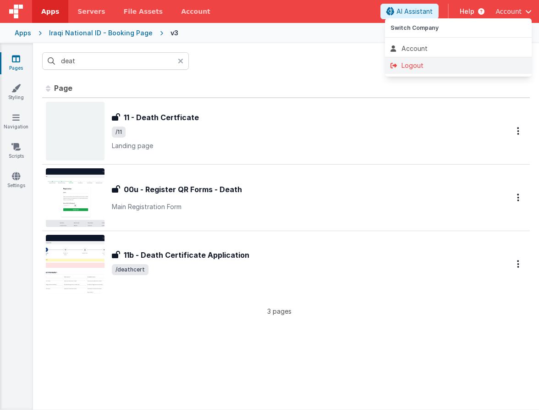
click at [493, 63] on div "Logout" at bounding box center [459, 65] width 136 height 9
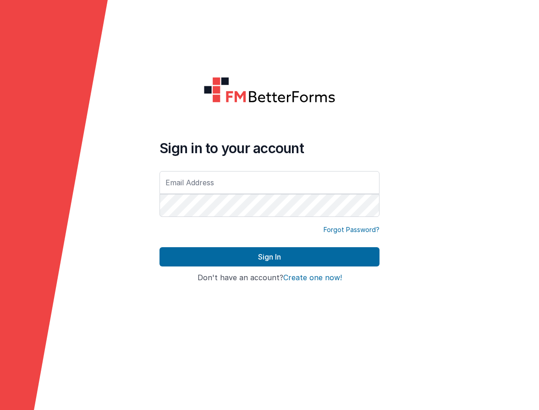
type input "ali.alkhairalla@gmail.com"
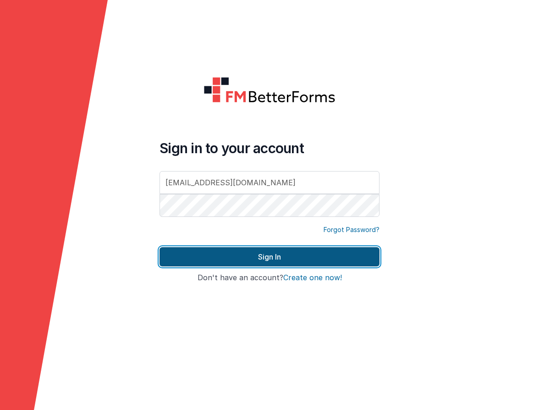
click at [305, 250] on button "Sign In" at bounding box center [270, 256] width 220 height 19
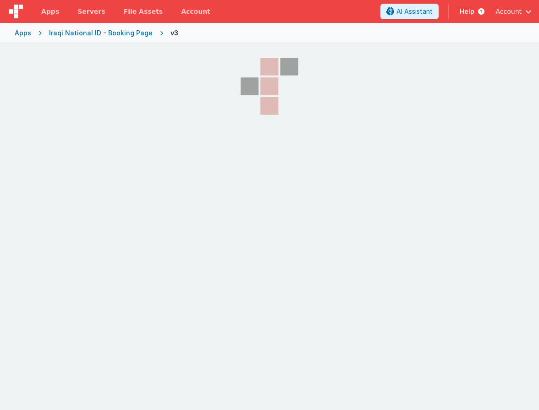
click at [378, 41] on div "Apps Iraqi National ID - Booking Page v3" at bounding box center [269, 33] width 539 height 20
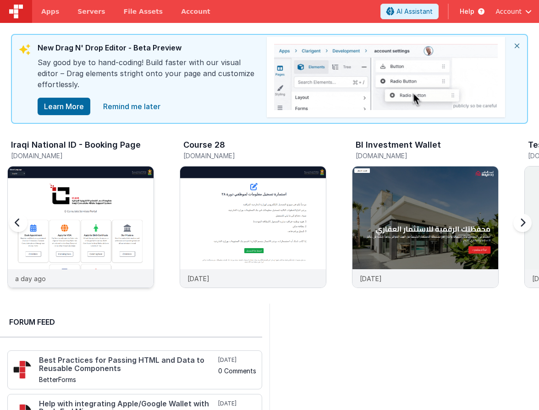
click at [111, 184] on img at bounding box center [81, 239] width 146 height 146
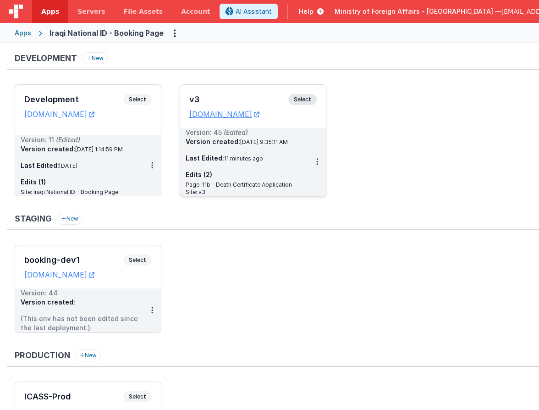
click at [310, 100] on span "Select" at bounding box center [302, 99] width 28 height 11
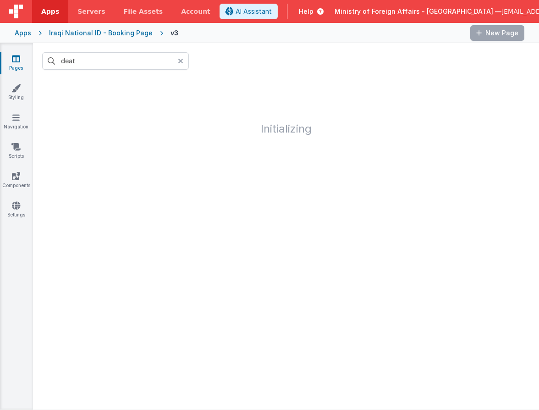
click at [180, 61] on icon at bounding box center [181, 60] width 6 height 7
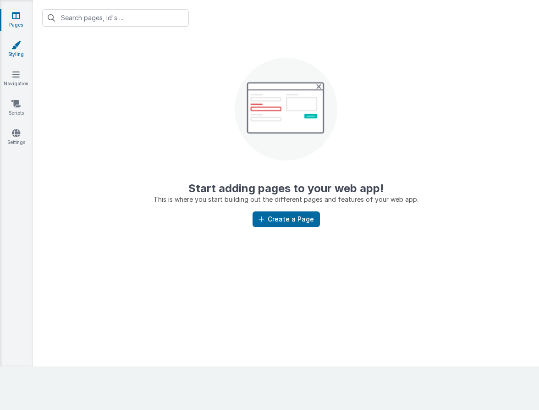
click at [21, 43] on link "Styling" at bounding box center [16, 49] width 33 height 18
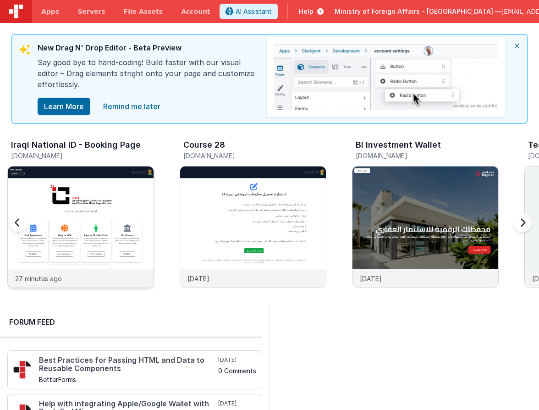
click at [108, 211] on img at bounding box center [81, 239] width 146 height 146
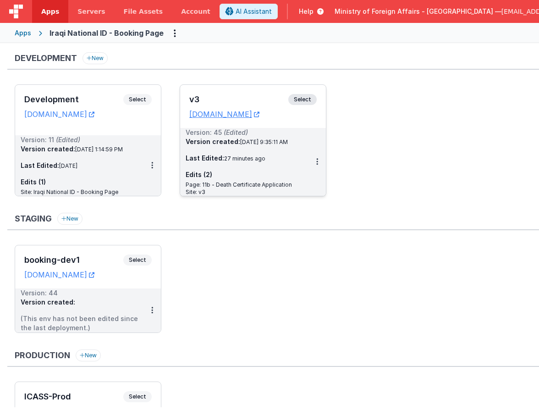
click at [311, 99] on span "Select" at bounding box center [302, 99] width 28 height 11
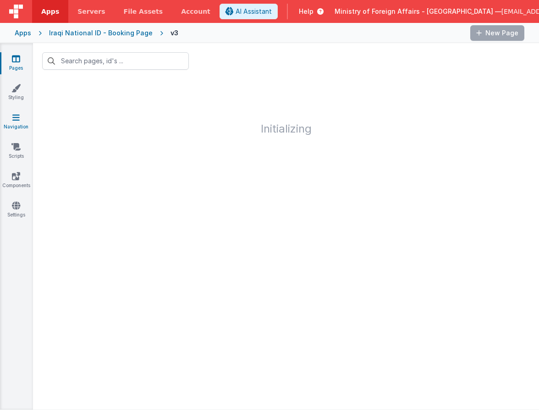
click at [15, 122] on link "Navigation" at bounding box center [16, 122] width 33 height 18
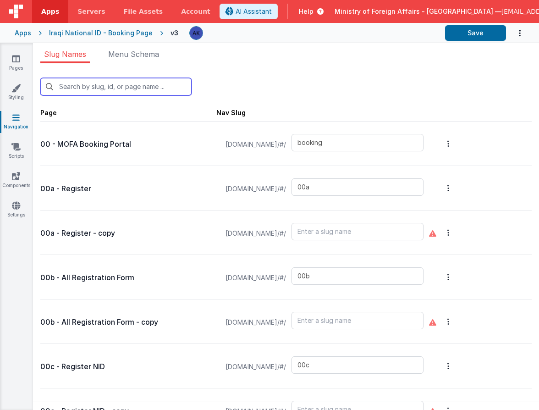
click at [171, 91] on input "text" at bounding box center [115, 86] width 151 height 17
type input "1"
type input "00r"
type input "qrscanforms"
type input "03"
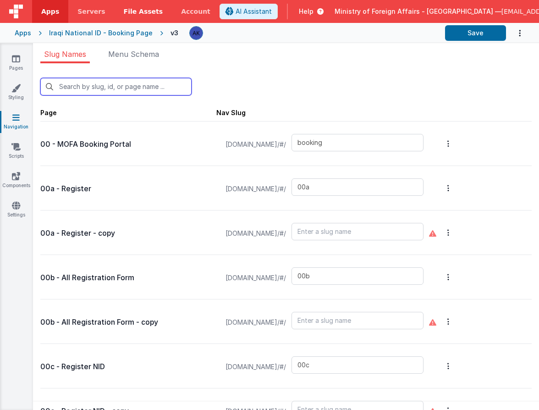
type input "04"
type input "05"
type input "07"
type input "08"
type input "09"
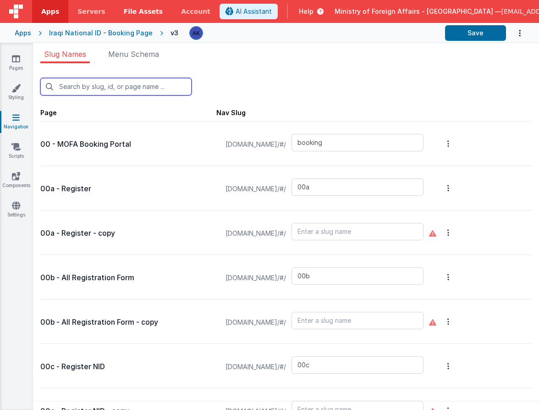
type input "10"
type input "birthcert"
type input "10i"
type input "birthqr"
type input "newbirth"
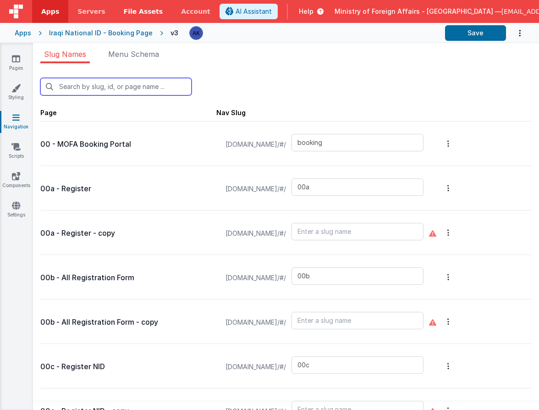
type input "11"
type input "deathcert"
type input "12"
type input "16"
type input "qrscanner"
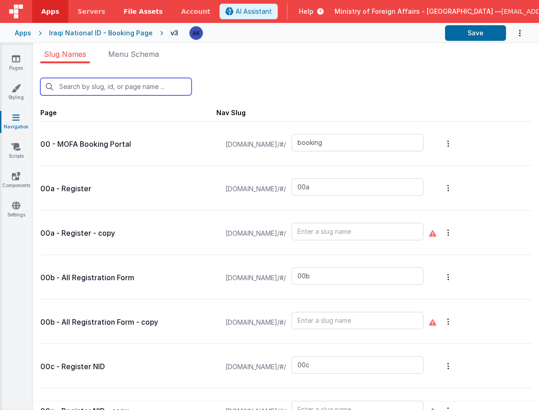
type input "21"
type input "test2"
type input "aboutus"
type input "authenticationservices"
type input "birthapp"
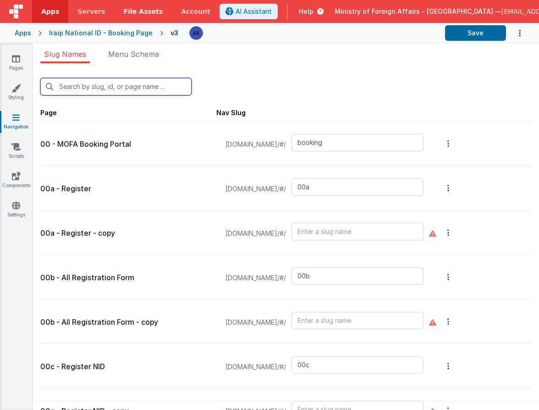
type input "bookinglist"
type input "bookinglistpos"
type input "confirmationpage"
type input "bookingqr"
type input "bookingqrpos"
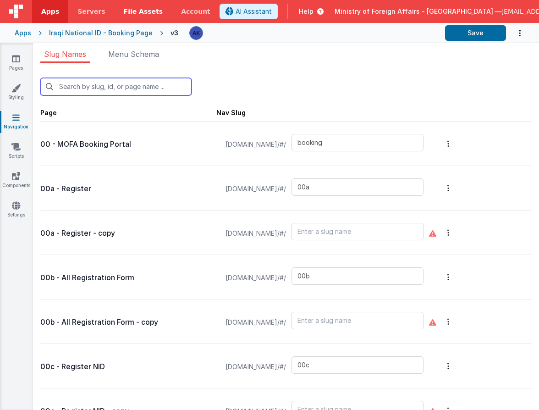
type input "bookingqr2"
type input "checkin"
type input "checkinpos"
type input "consularservices"
type input "contactus"
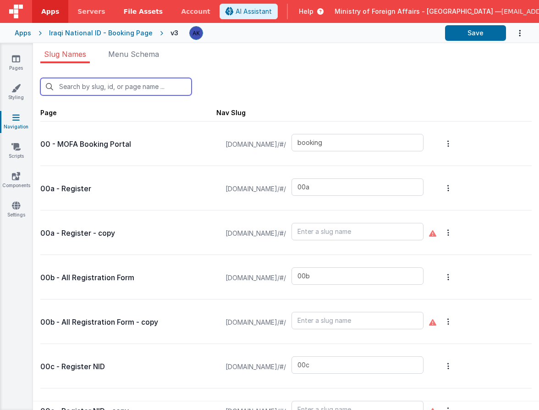
type input "exception"
type input "exceptionqr"
type input "faq"
type input "t"
type input "default"
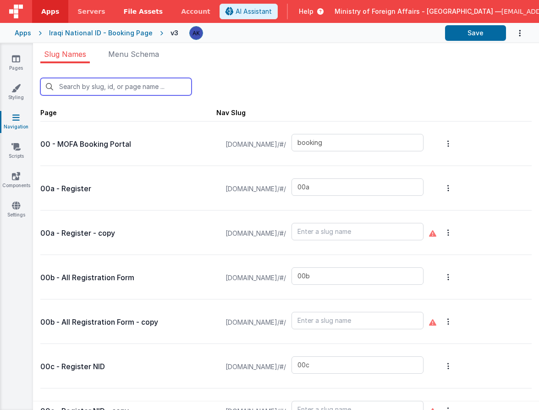
type input "missionchoice2"
type input "missions"
type input "missiondetails"
type input "offices"
type input "officesdetails"
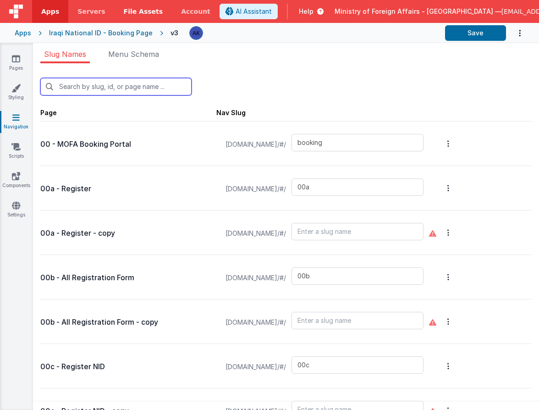
type input "passportservices"
type input "scroll"
type input "confirmation"
type input "defaultAR"
type input "test"
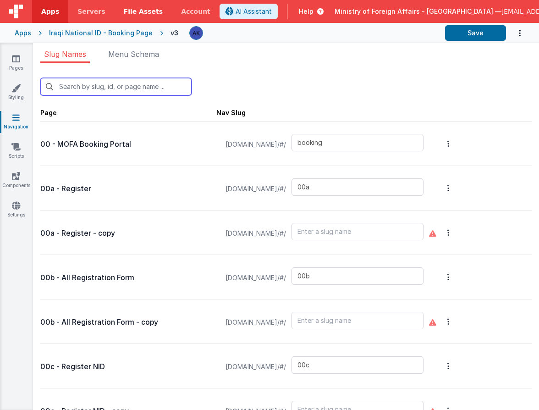
type input "test-login"
type input "visaapp"
type input "11"
type input "00c"
type input "qrscanforms"
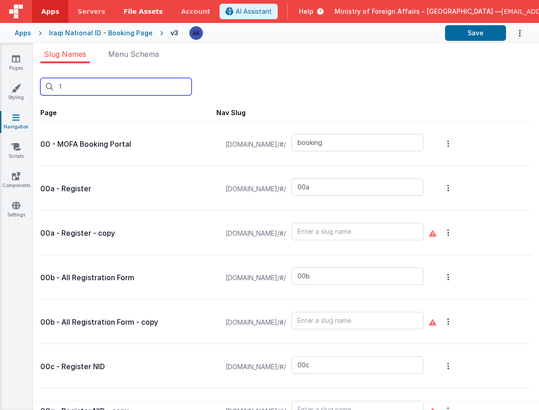
type input "11"
type input "deathcert"
type input "missionchoice2"
type input "confirmation"
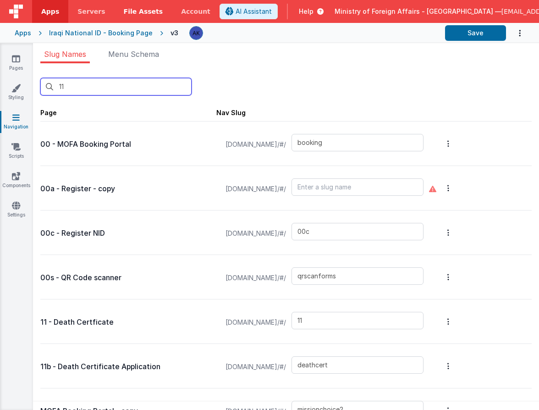
type input "11b"
type input "deathcert"
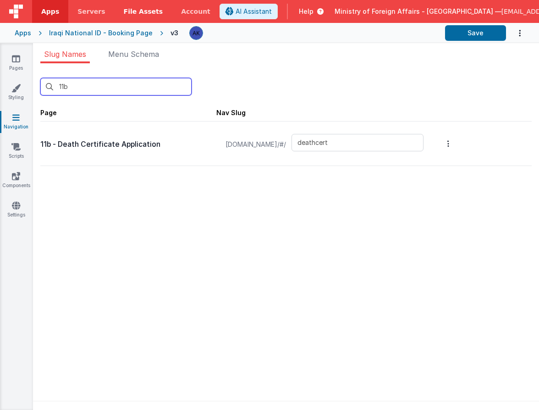
type input "11b"
click at [15, 59] on icon at bounding box center [16, 58] width 8 height 9
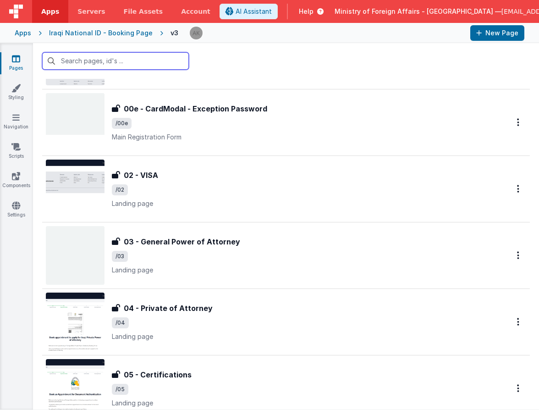
scroll to position [240, 0]
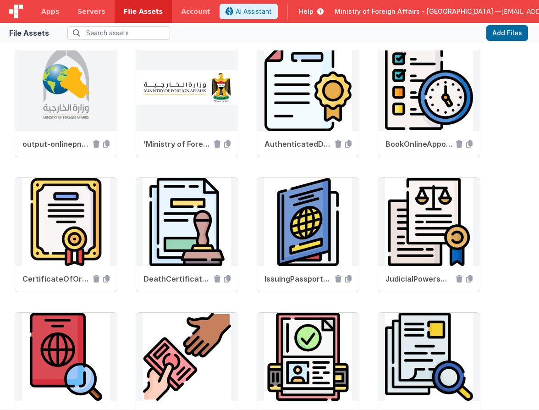
scroll to position [32, 0]
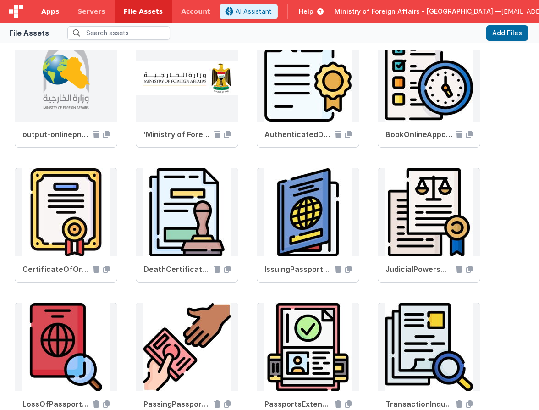
click at [44, 11] on span "Apps" at bounding box center [50, 11] width 18 height 9
